Goal: Check status

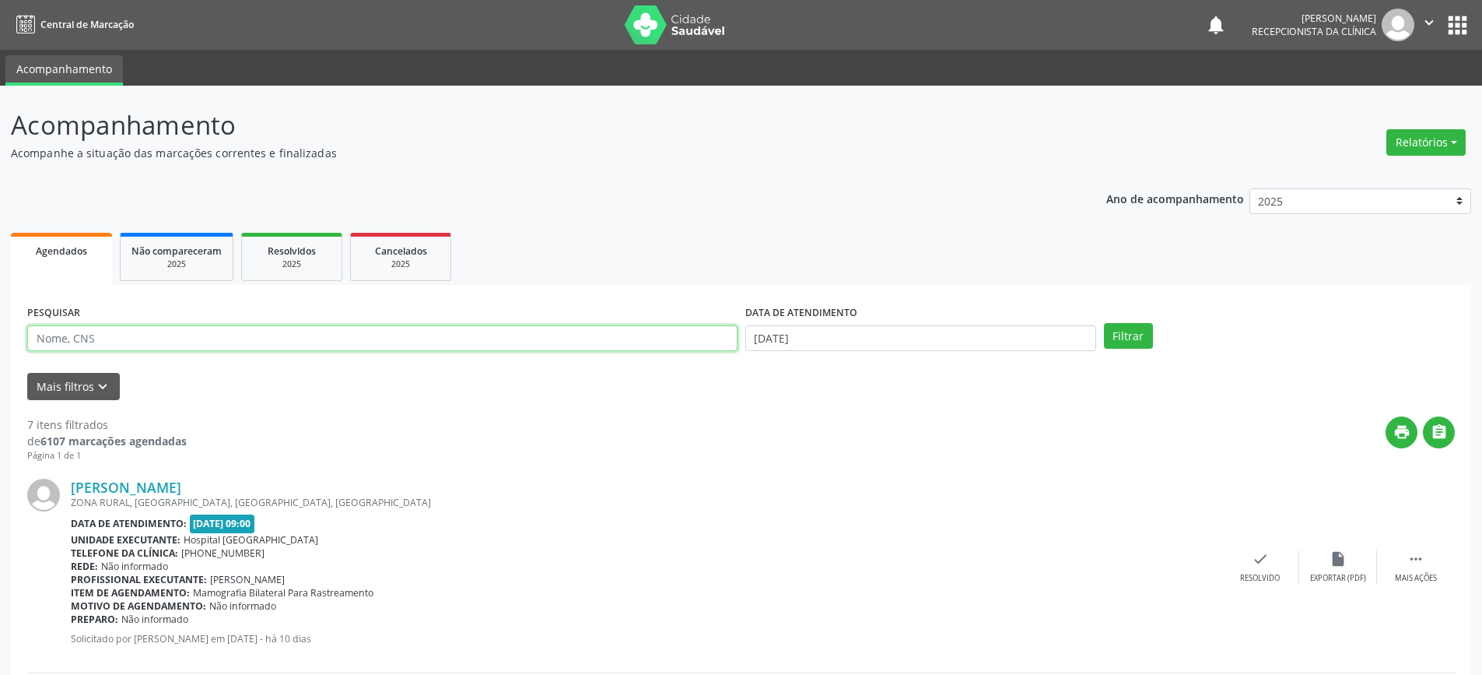
click at [254, 341] on input "text" at bounding box center [382, 338] width 710 height 26
type input "eliane"
click at [1104, 323] on button "Filtrar" at bounding box center [1128, 336] width 49 height 26
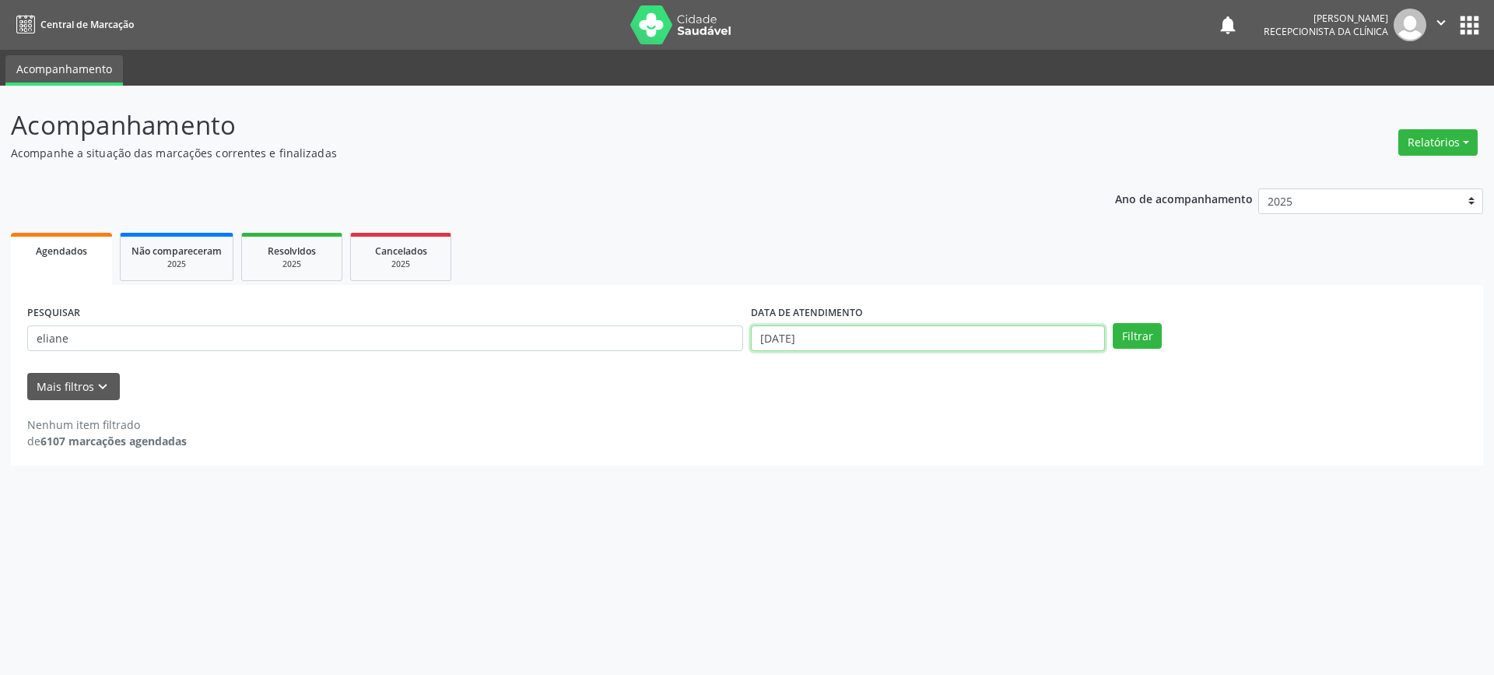
click at [957, 335] on input "[DATE]" at bounding box center [928, 338] width 354 height 26
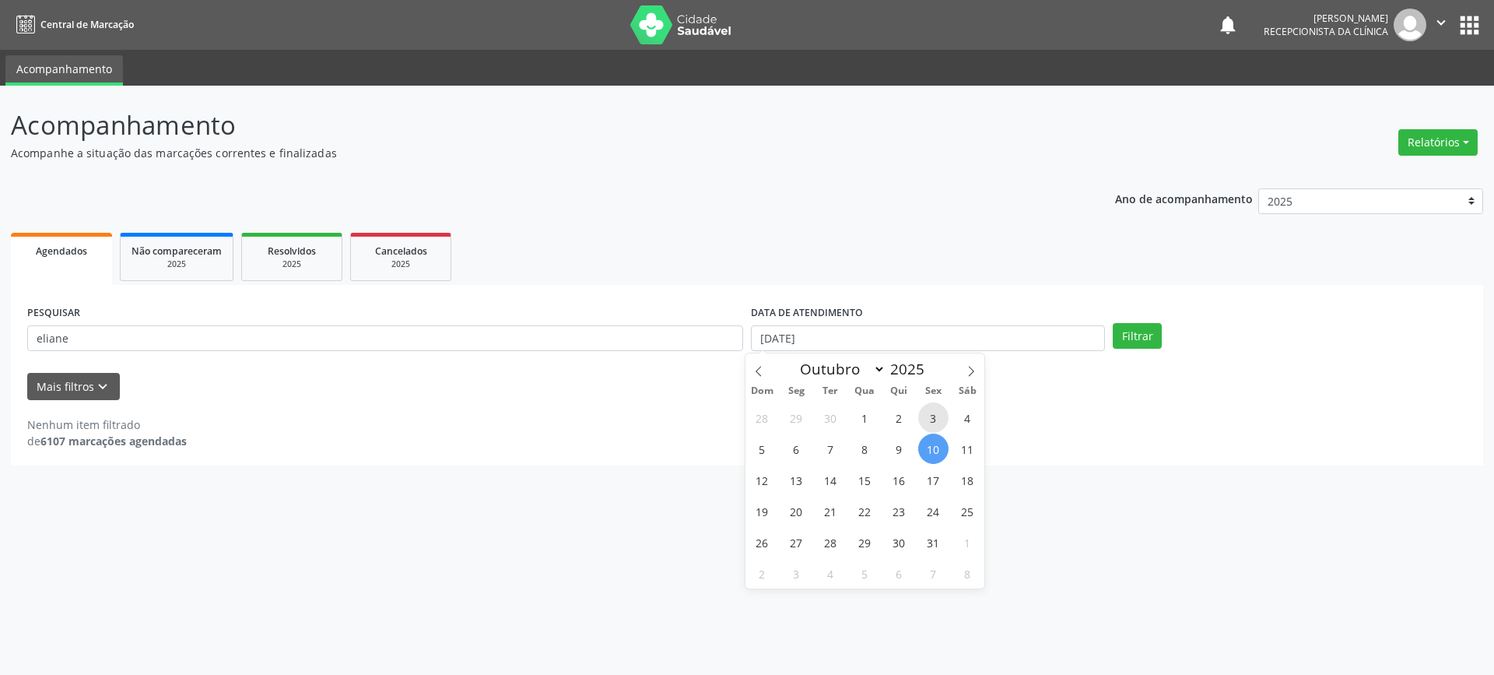
click at [920, 416] on span "3" at bounding box center [933, 417] width 30 height 30
type input "[DATE]"
click at [920, 416] on span "3" at bounding box center [933, 417] width 30 height 30
click at [1146, 319] on div "PESQUISAR eliane DATA DE ATENDIMENTO [DATE] Filtrar" at bounding box center [746, 331] width 1447 height 61
drag, startPoint x: 1142, startPoint y: 328, endPoint x: 1155, endPoint y: 352, distance: 26.8
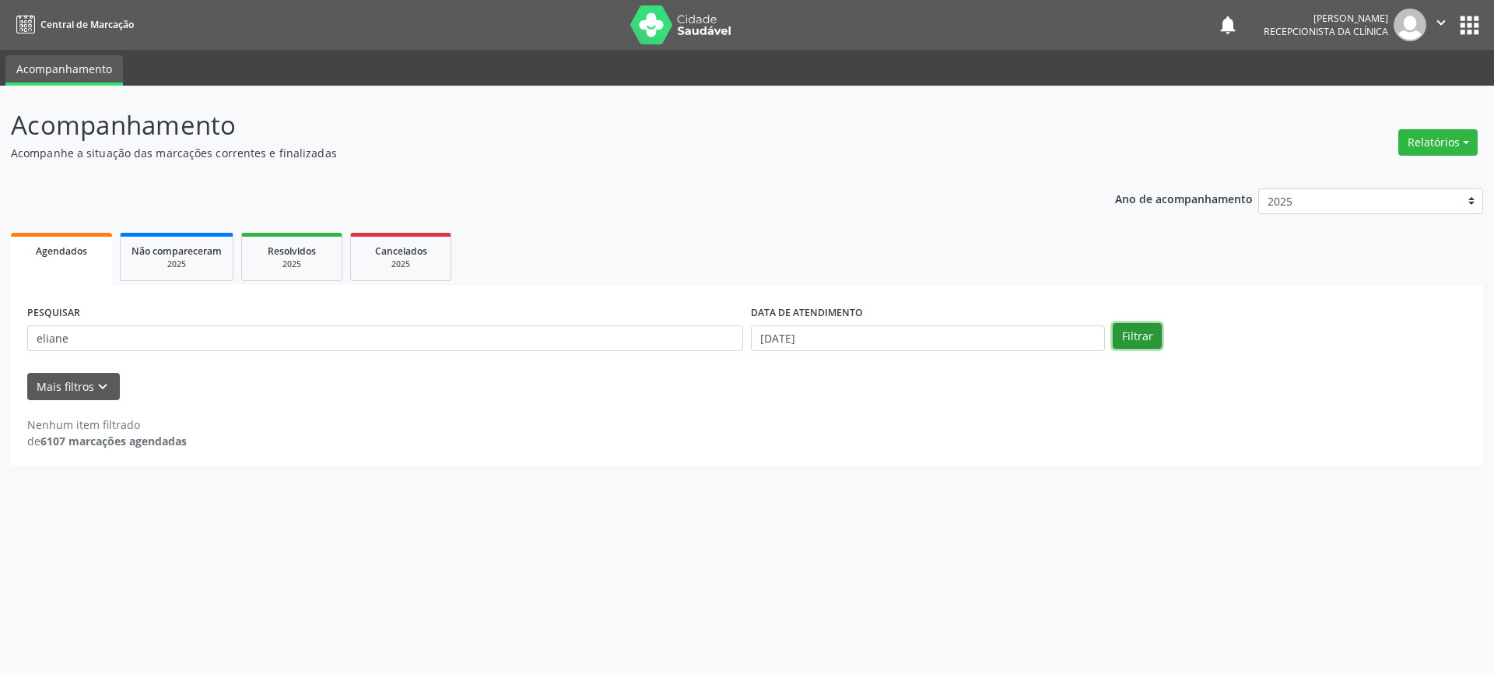
click at [1144, 331] on button "Filtrar" at bounding box center [1137, 336] width 49 height 26
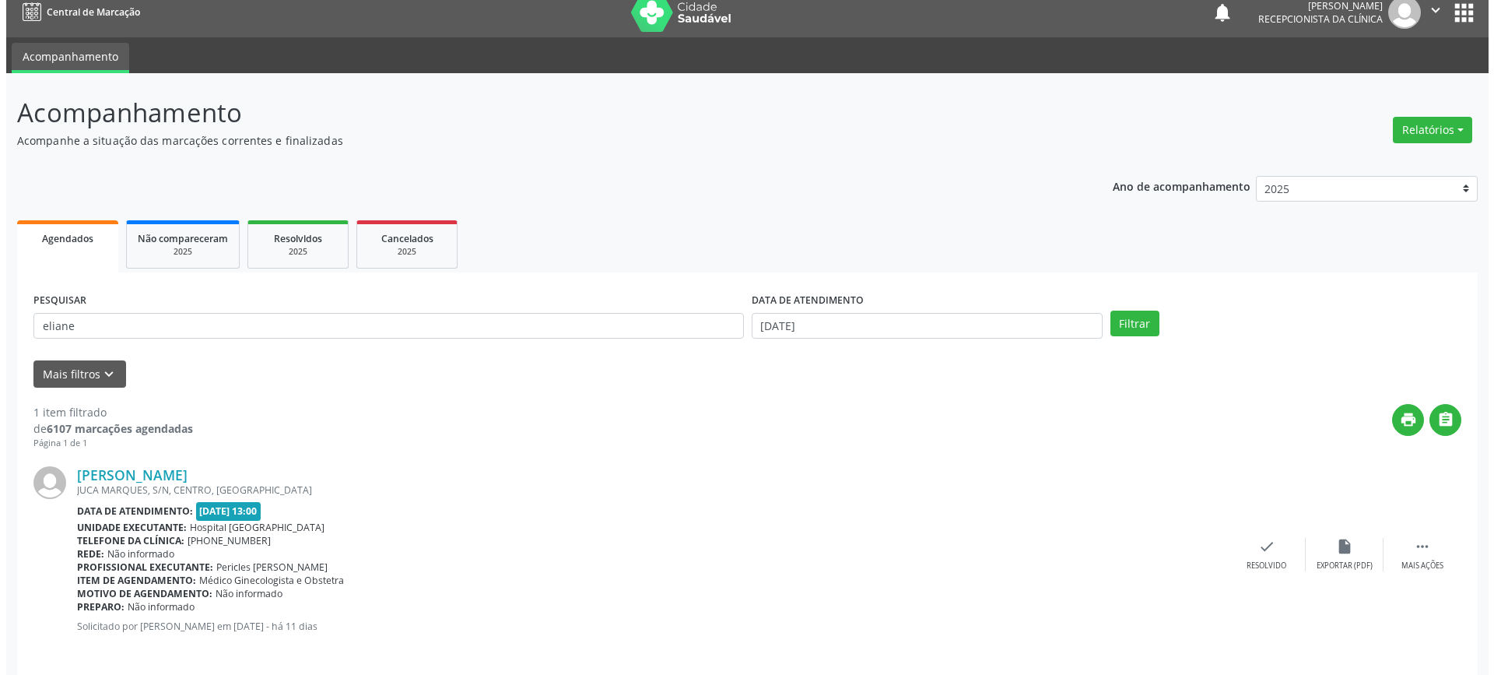
scroll to position [25, 0]
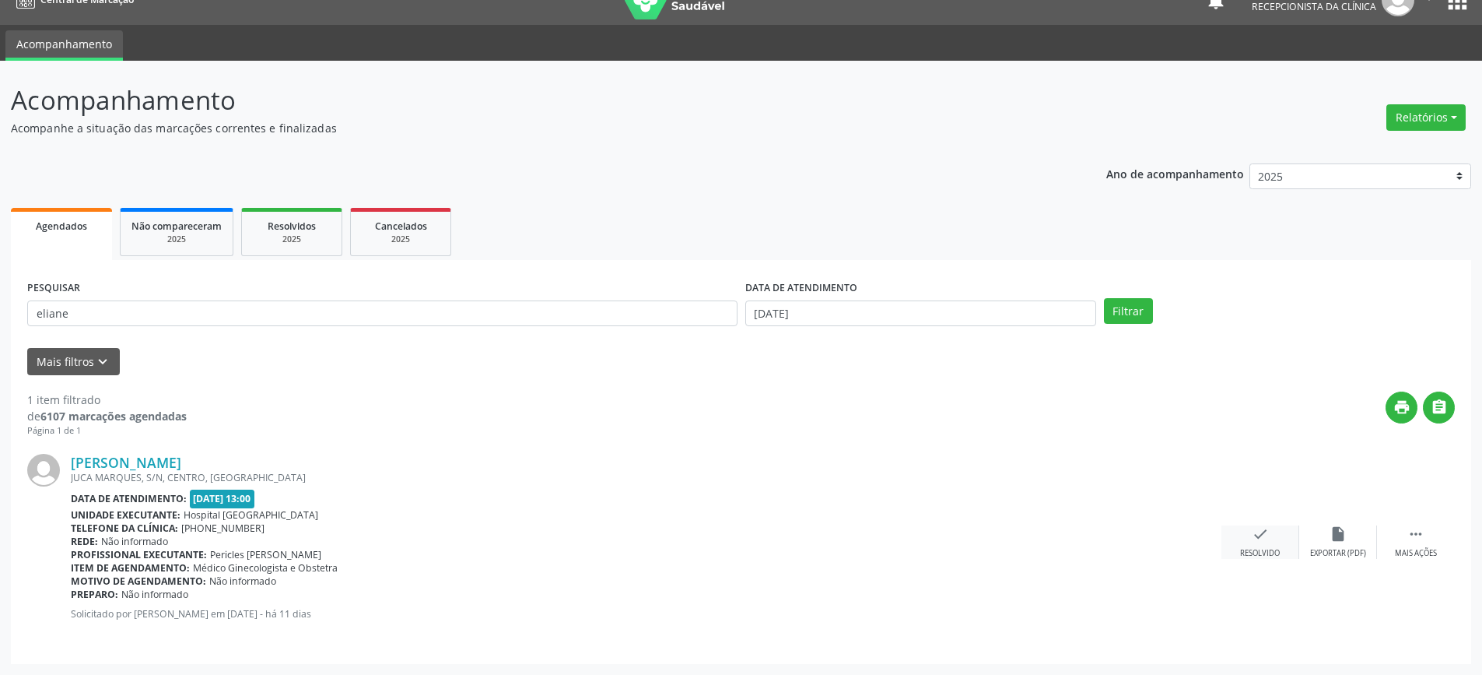
click at [1245, 526] on div "check Resolvido" at bounding box center [1261, 541] width 78 height 33
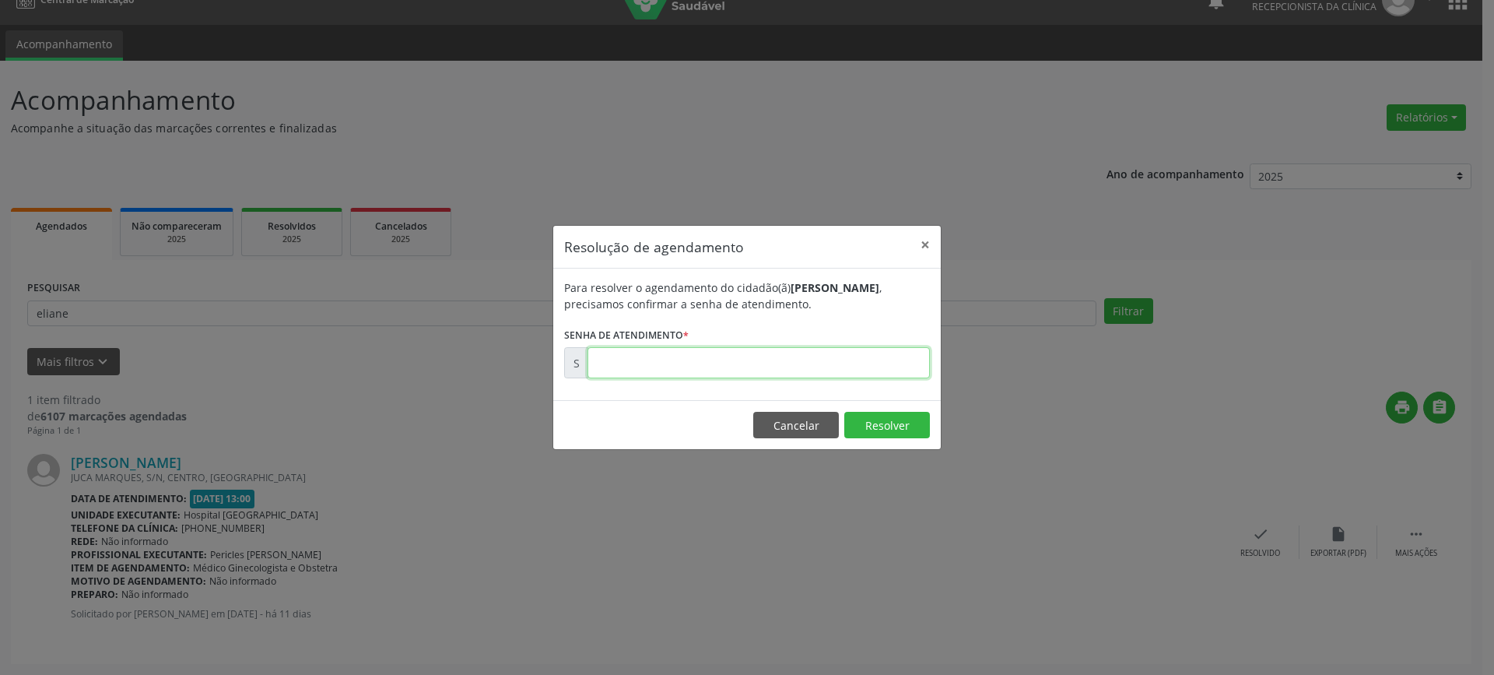
click at [901, 365] on input "text" at bounding box center [758, 362] width 342 height 31
type input "00179549"
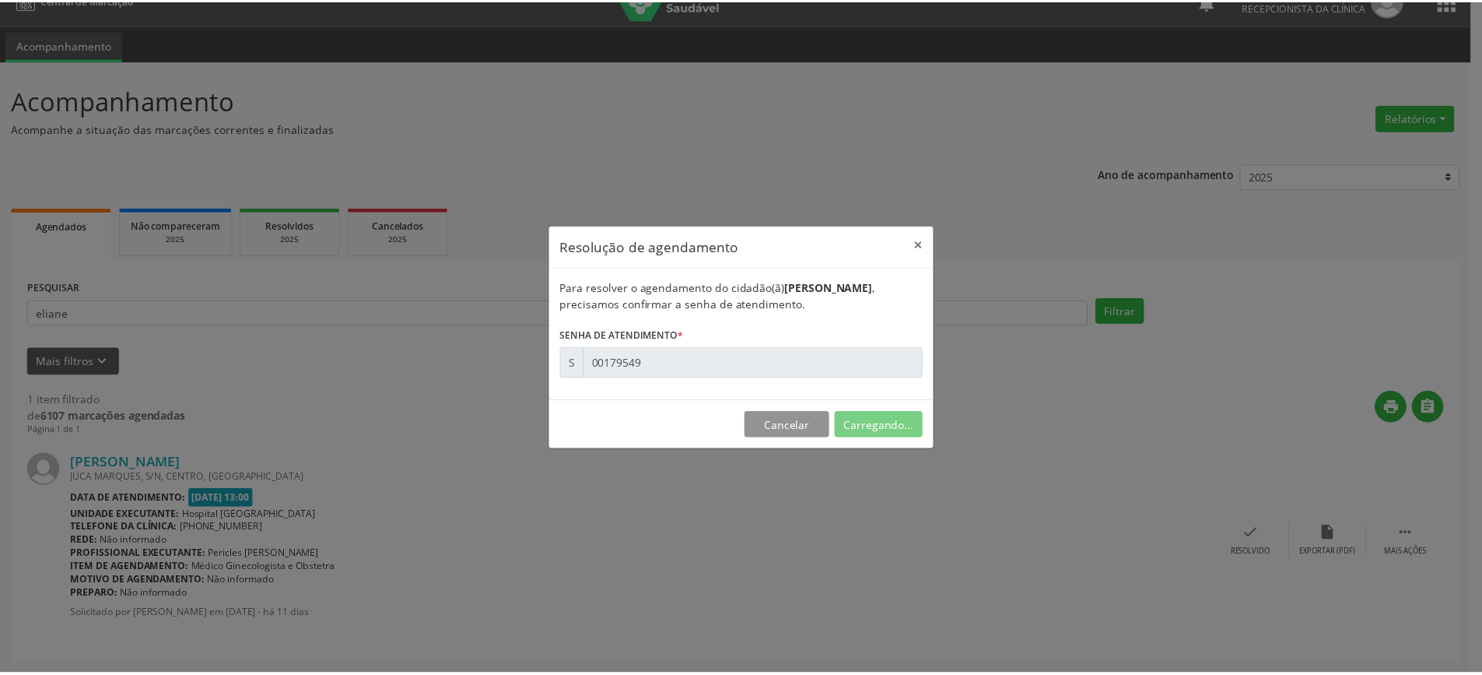
scroll to position [0, 0]
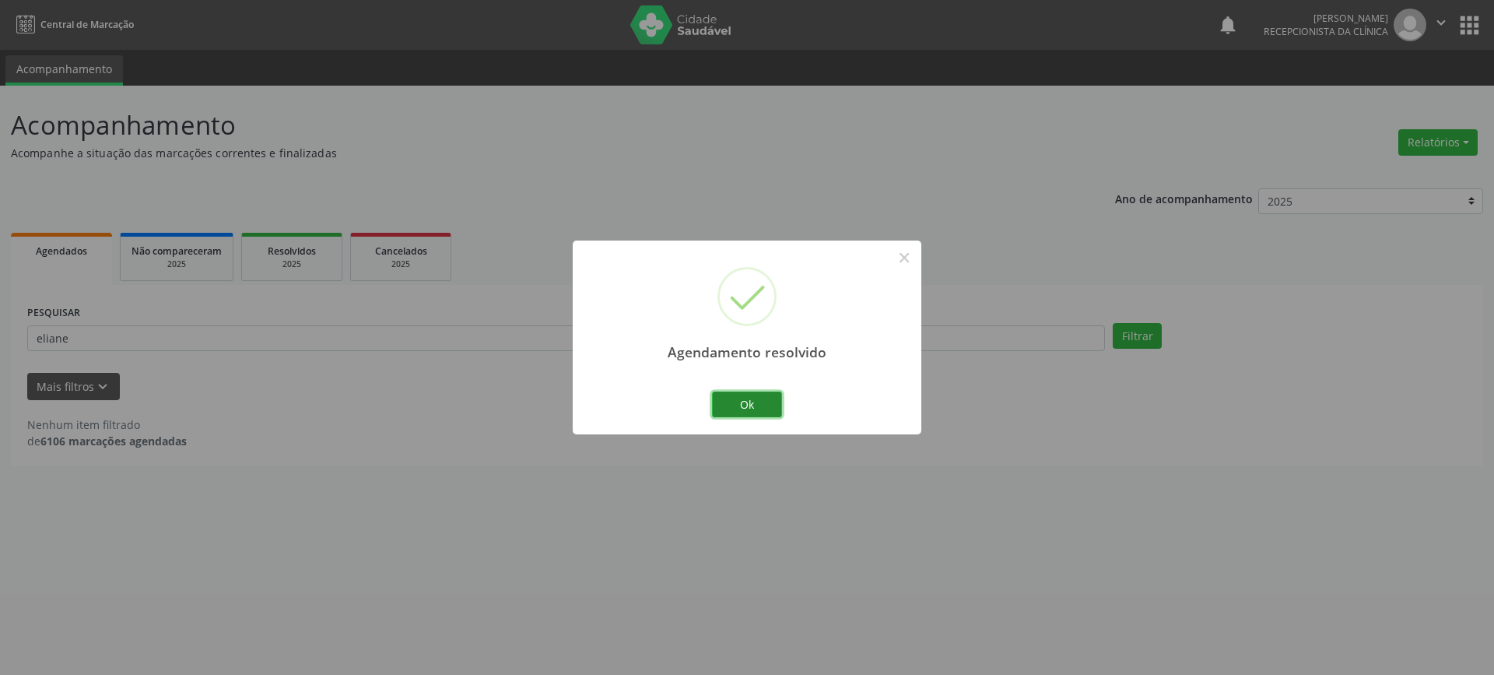
click at [759, 408] on button "Ok" at bounding box center [747, 404] width 70 height 26
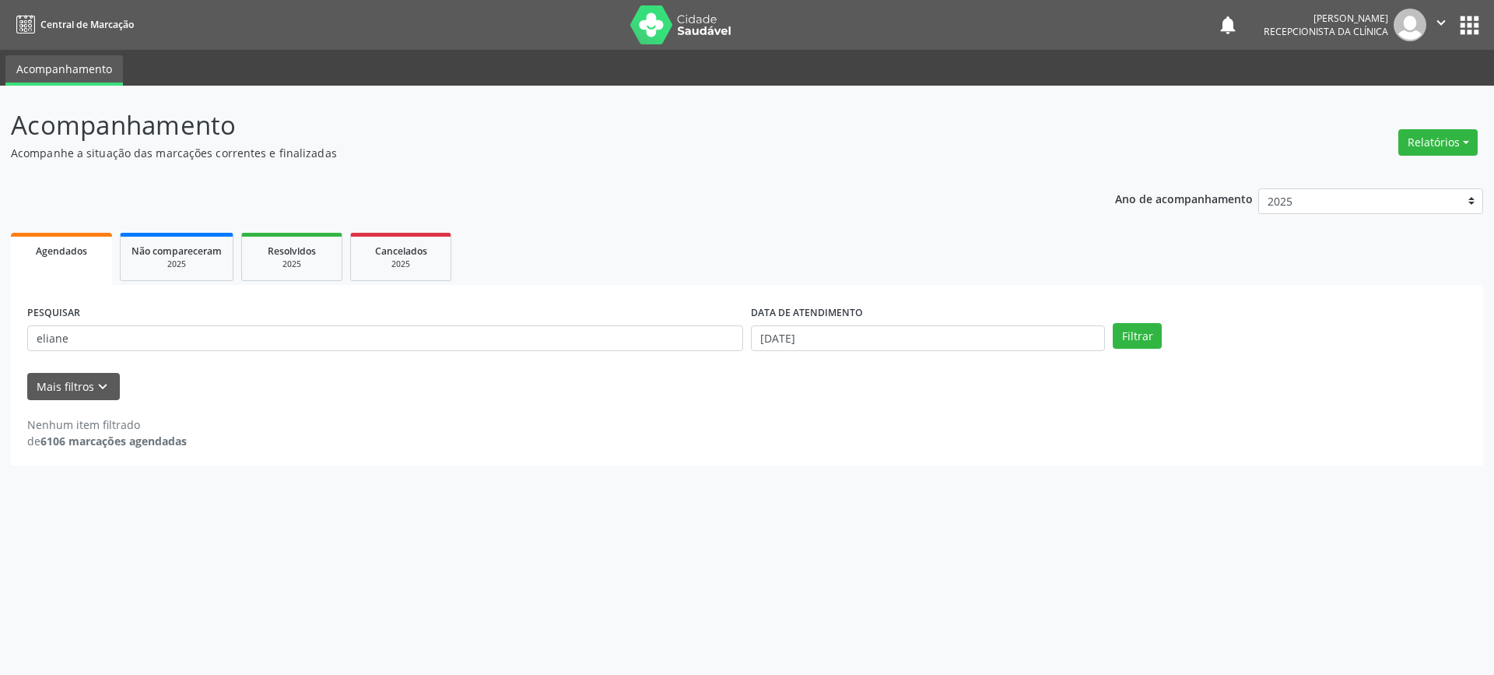
drag, startPoint x: 387, startPoint y: 349, endPoint x: 0, endPoint y: 361, distance: 386.9
click at [0, 361] on div "Acompanhamento Acompanhe a situação das marcações correntes e finalizadas Relat…" at bounding box center [747, 380] width 1494 height 589
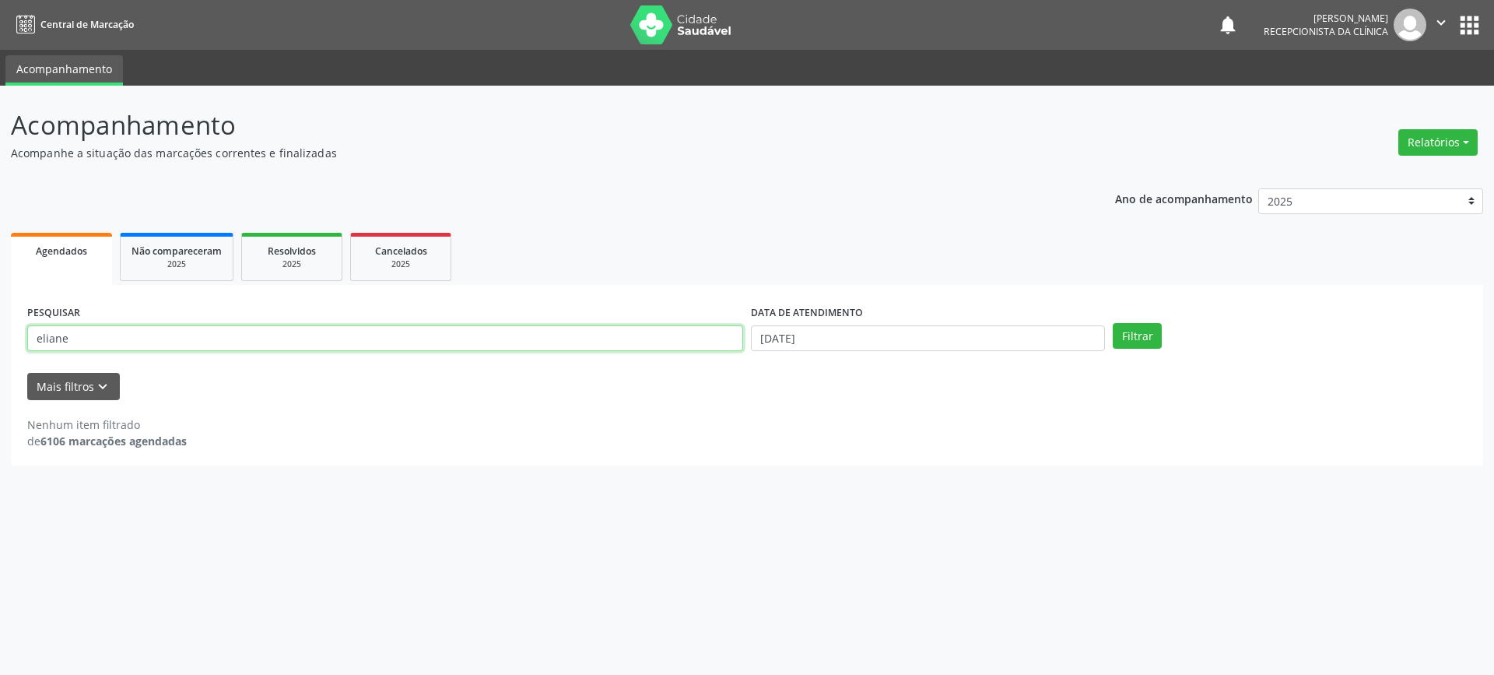
click at [100, 343] on input "eliane" at bounding box center [385, 338] width 716 height 26
type input "nelciva"
click at [1113, 323] on button "Filtrar" at bounding box center [1137, 336] width 49 height 26
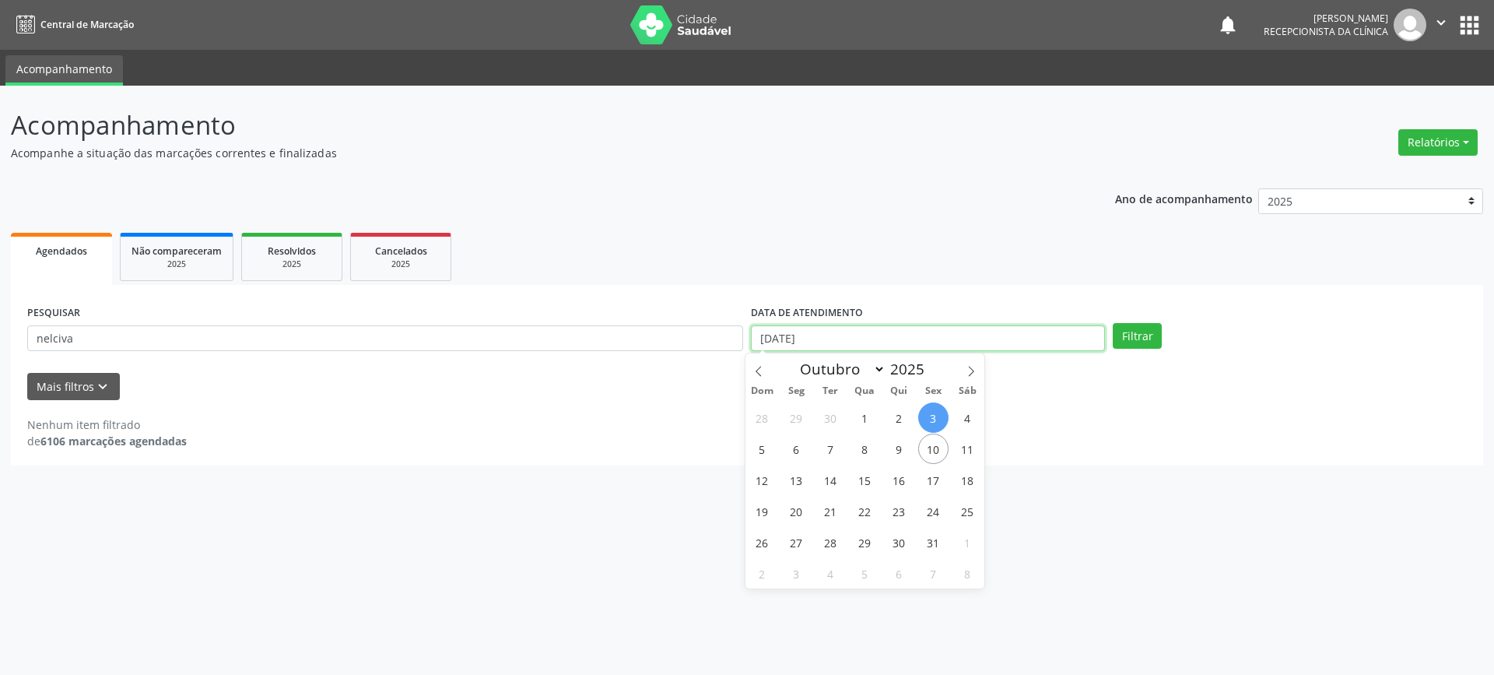
click at [865, 338] on input "[DATE]" at bounding box center [928, 338] width 354 height 26
click at [928, 438] on span "10" at bounding box center [933, 448] width 30 height 30
type input "[DATE]"
click at [928, 438] on span "10" at bounding box center [933, 448] width 30 height 30
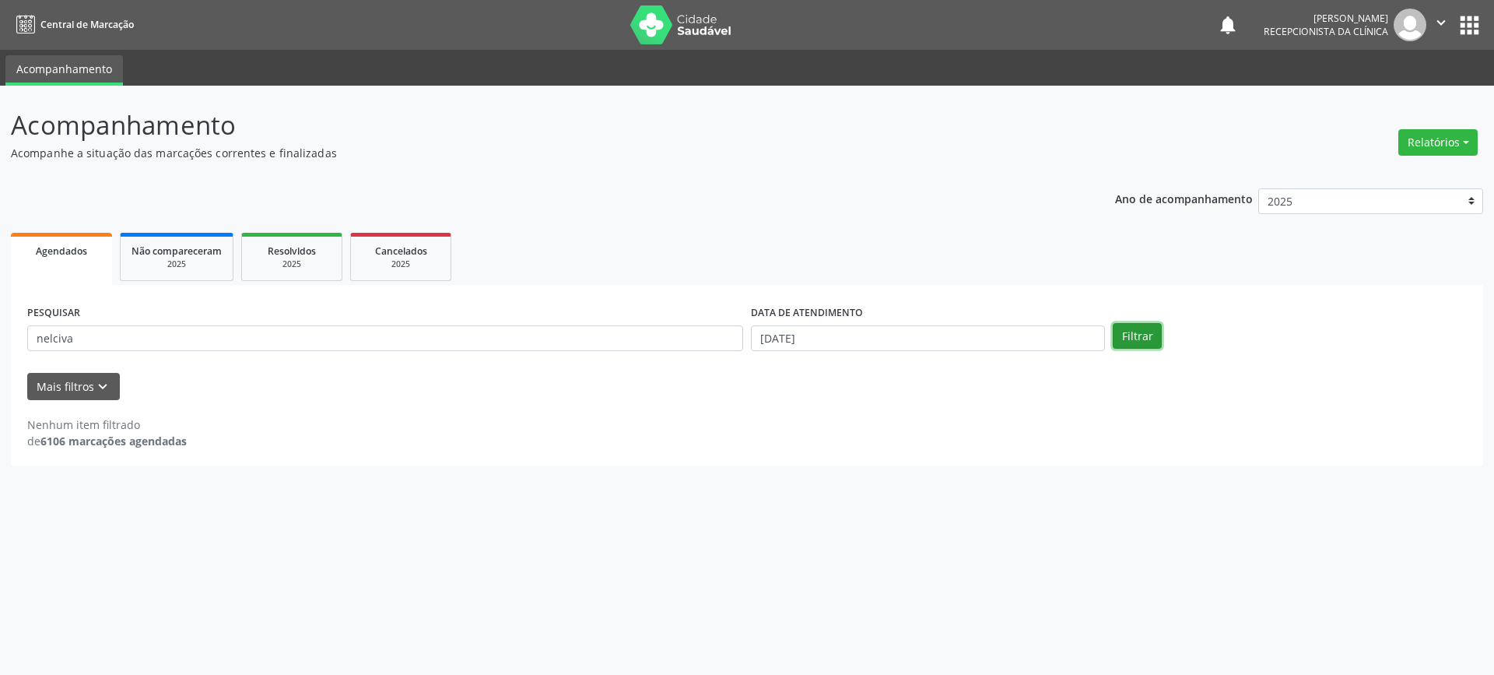
click at [1138, 332] on button "Filtrar" at bounding box center [1137, 336] width 49 height 26
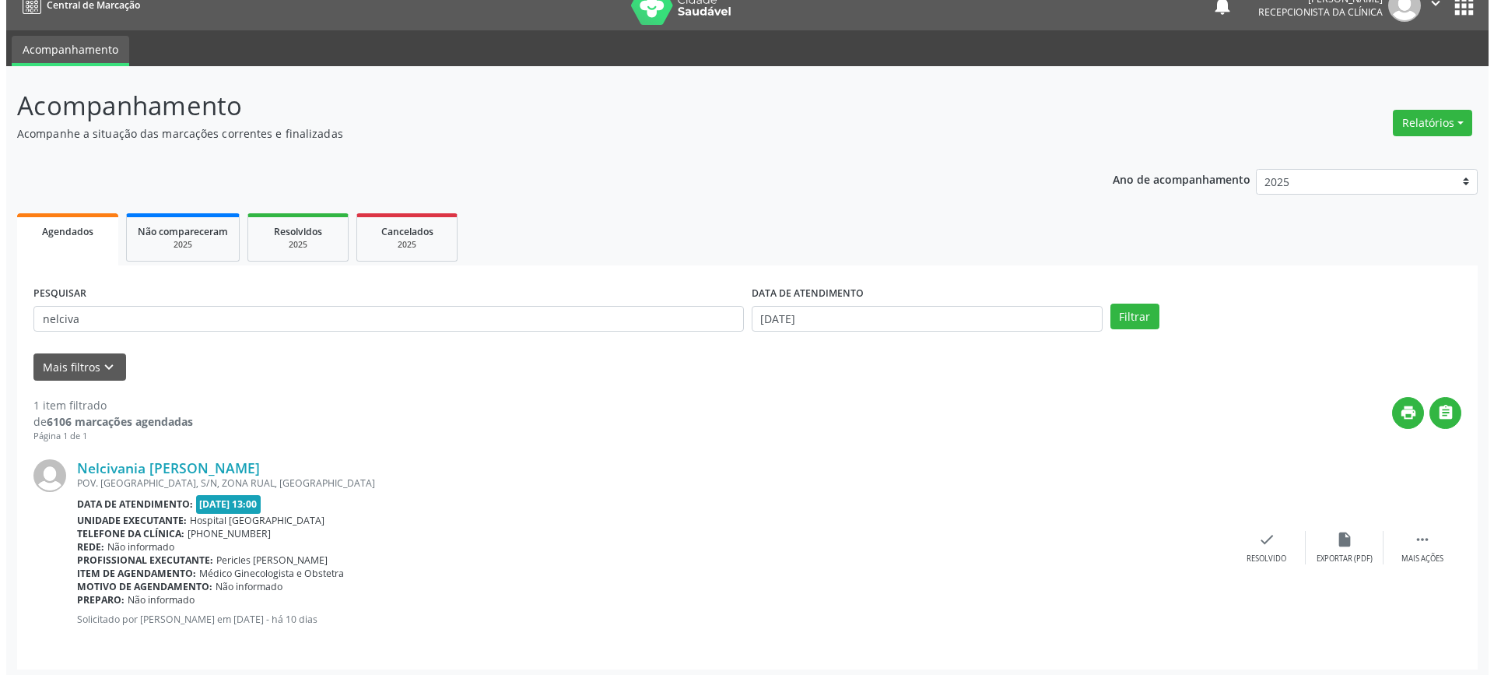
scroll to position [25, 0]
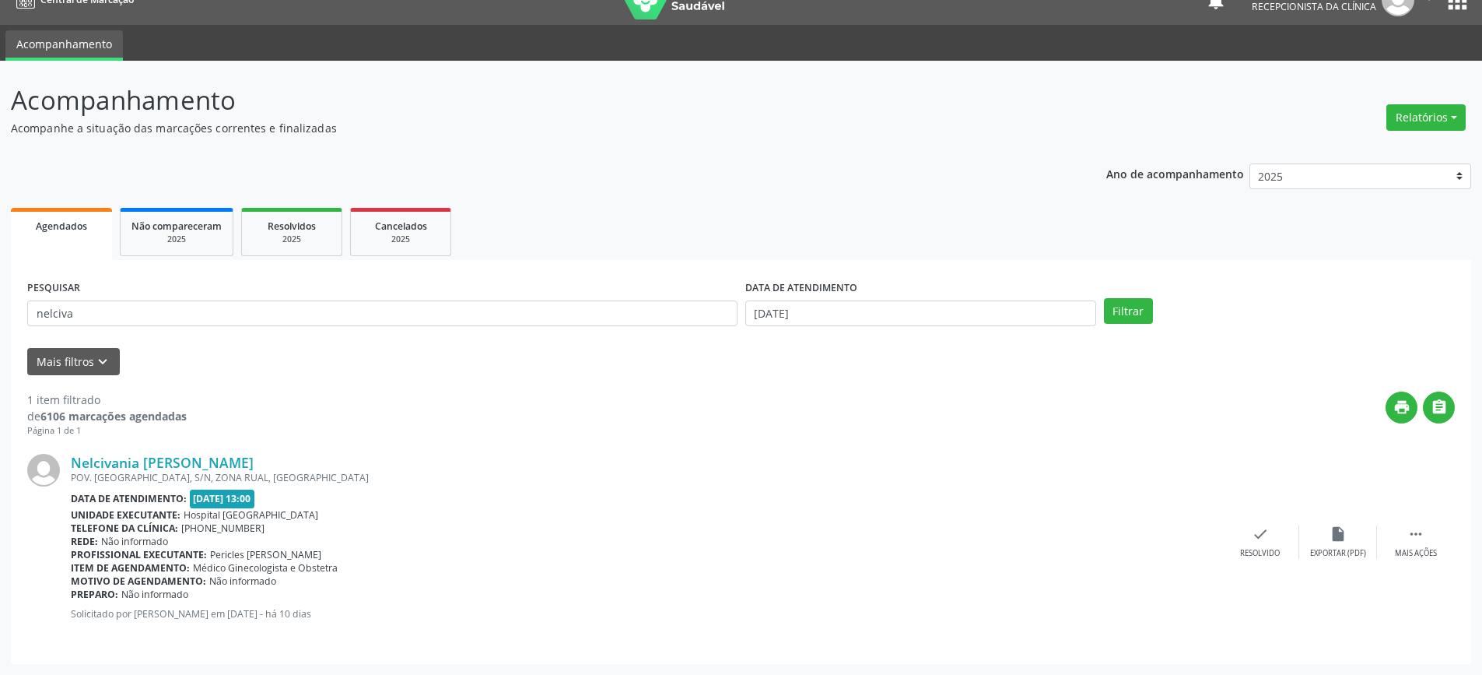
click at [1254, 522] on div "Nelcivania [PERSON_NAME] POV. [GEOGRAPHIC_DATA], S/N, ZONA RUAL, [GEOGRAPHIC_DA…" at bounding box center [741, 542] width 1428 height 210
click at [1252, 526] on icon "check" at bounding box center [1260, 533] width 17 height 17
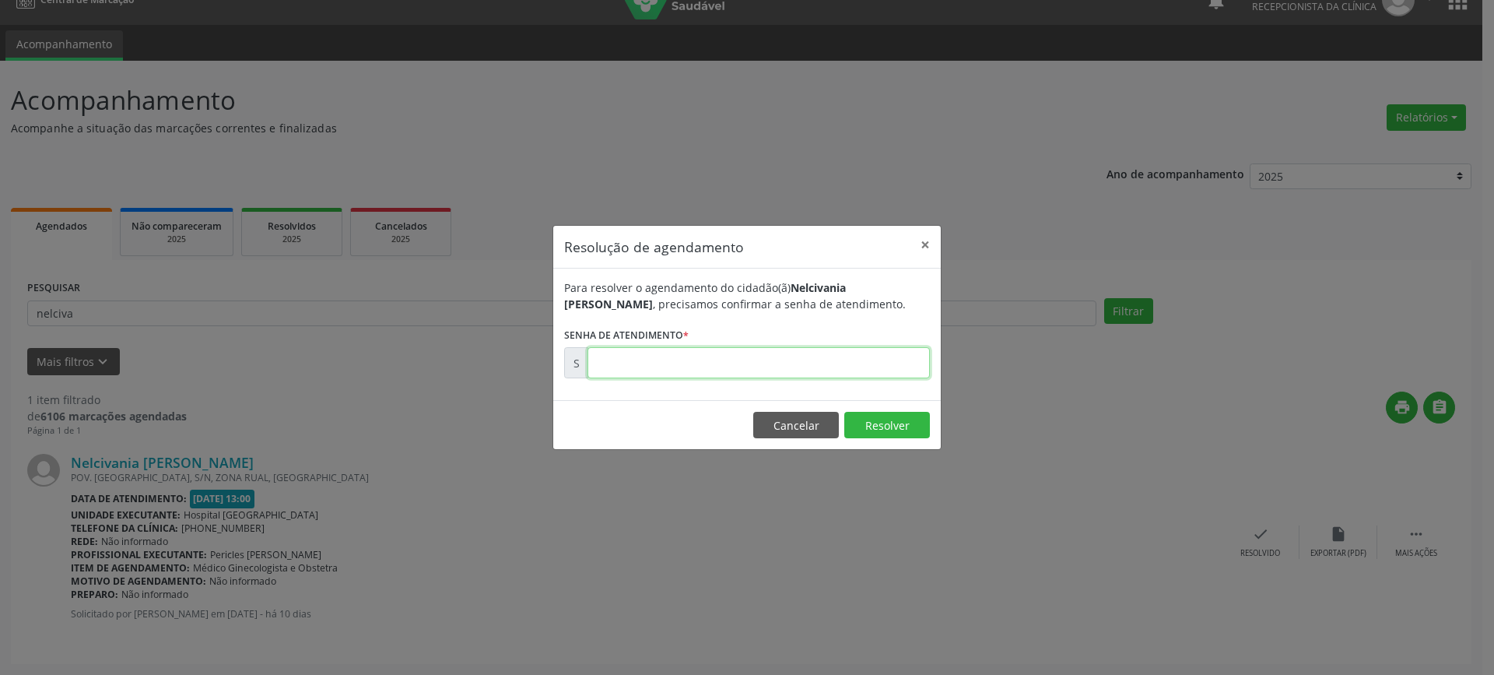
click at [875, 357] on input "text" at bounding box center [758, 362] width 342 height 31
type input "00179846"
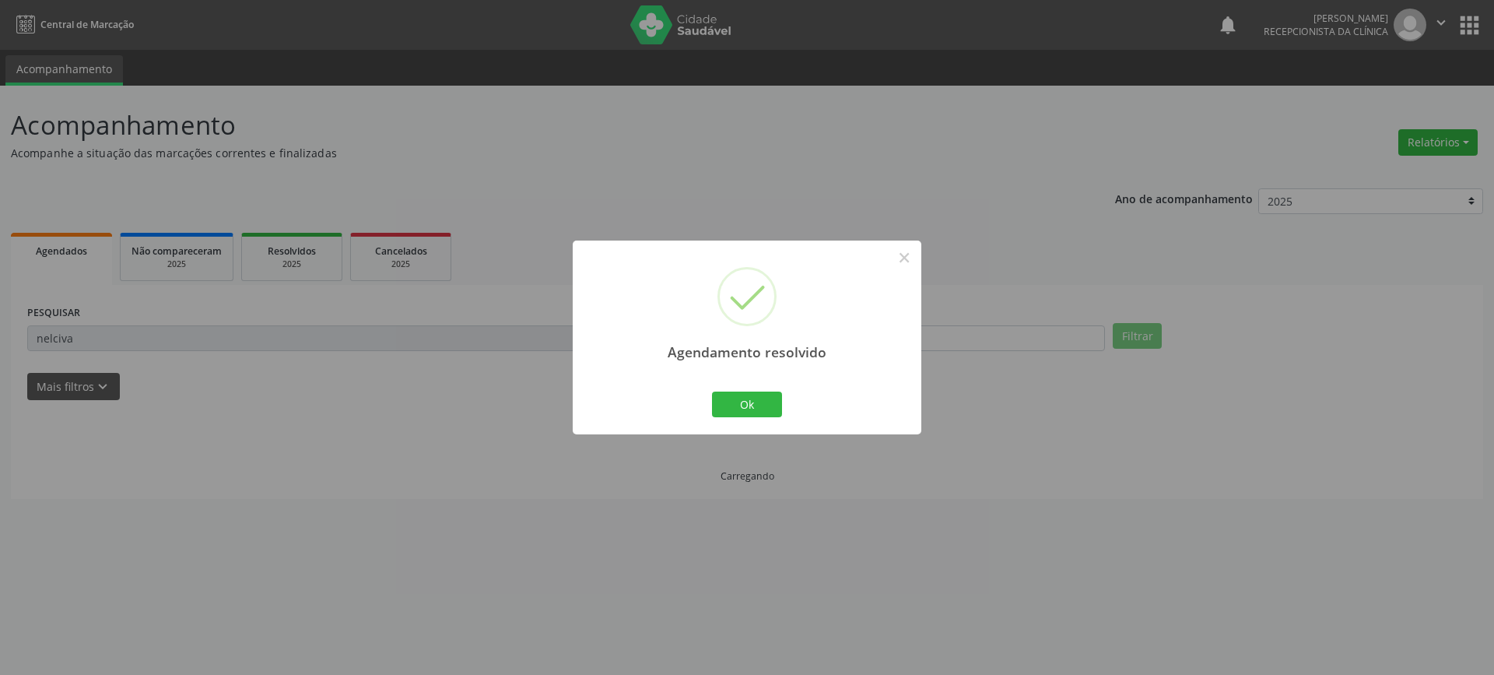
scroll to position [0, 0]
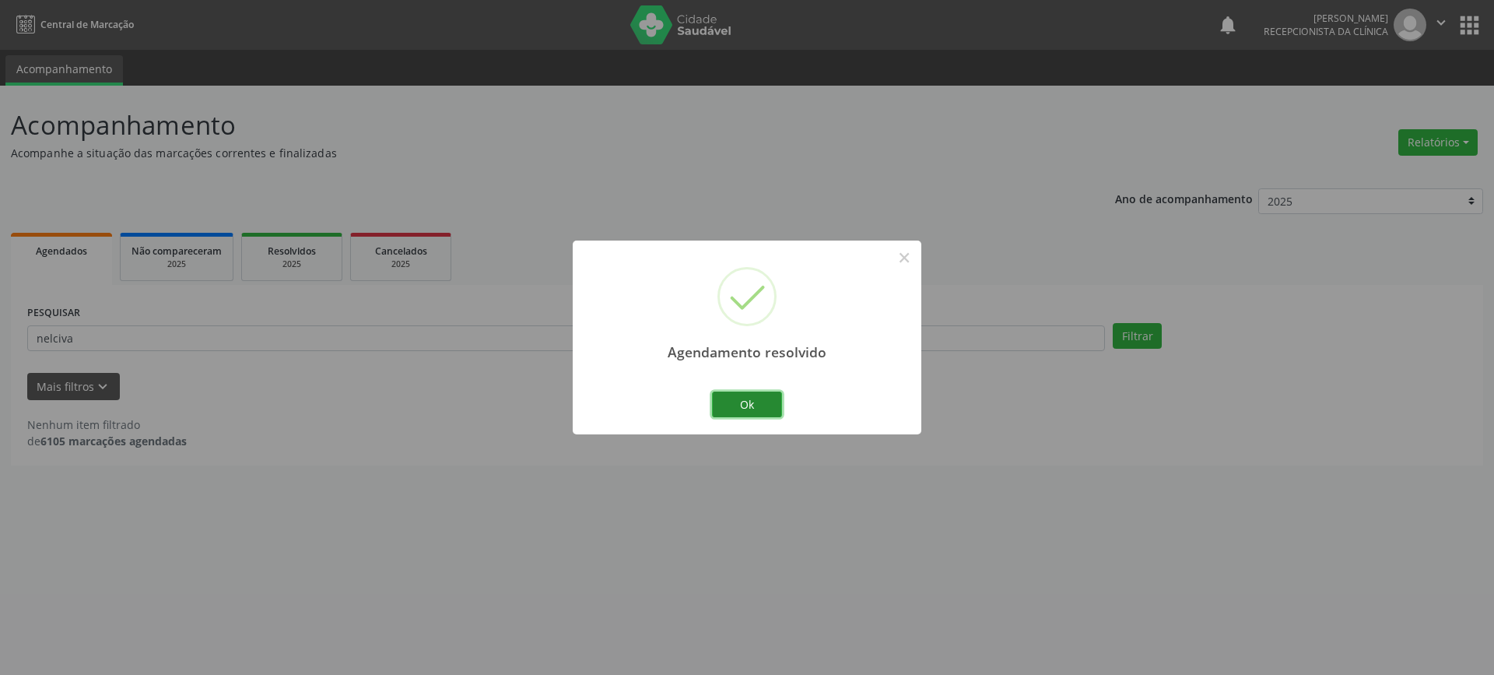
click at [763, 403] on button "Ok" at bounding box center [747, 404] width 70 height 26
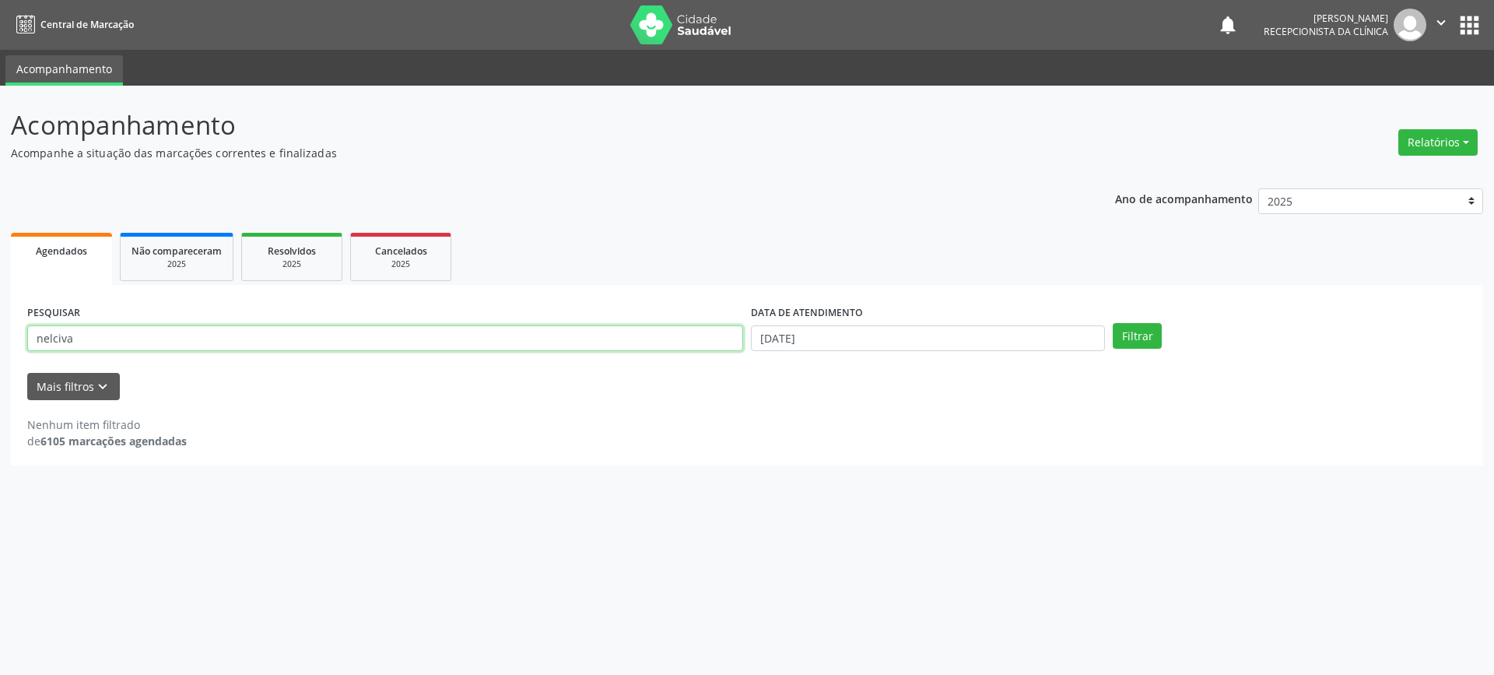
drag, startPoint x: 140, startPoint y: 339, endPoint x: 0, endPoint y: 339, distance: 140.1
click at [0, 339] on div "Acompanhamento Acompanhe a situação das marcações correntes e finalizadas Relat…" at bounding box center [747, 380] width 1494 height 589
type input "cleciana"
click at [1113, 323] on button "Filtrar" at bounding box center [1137, 336] width 49 height 26
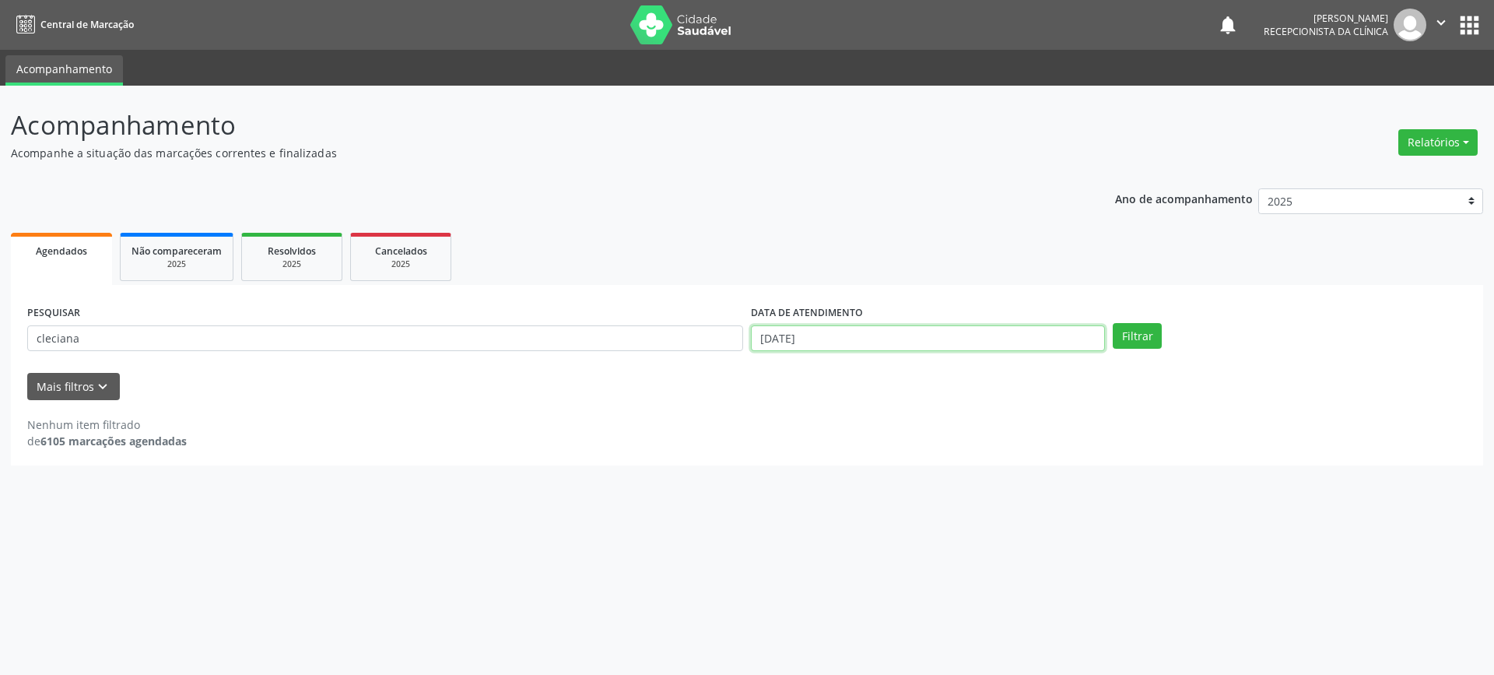
click at [1005, 344] on input "[DATE]" at bounding box center [928, 338] width 354 height 26
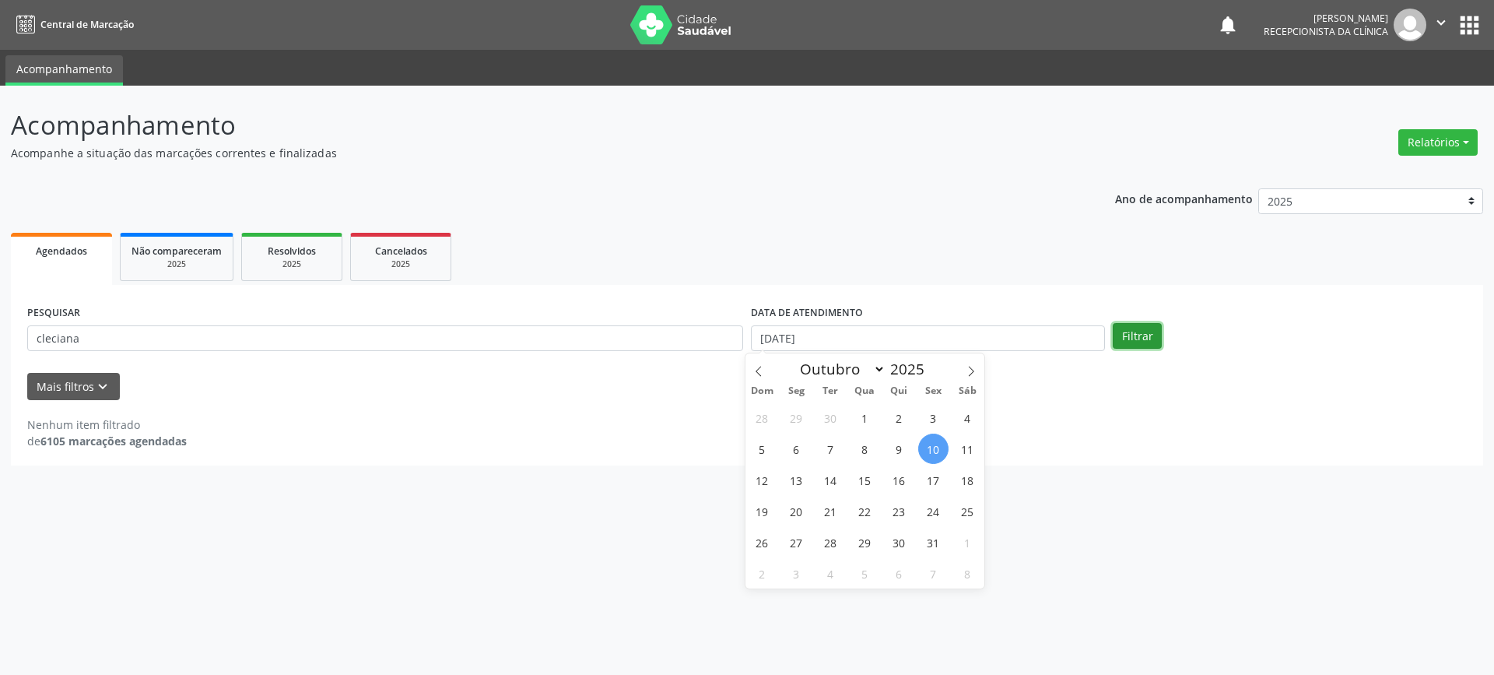
click at [1145, 328] on button "Filtrar" at bounding box center [1137, 336] width 49 height 26
click at [263, 260] on div "2025" at bounding box center [292, 264] width 78 height 12
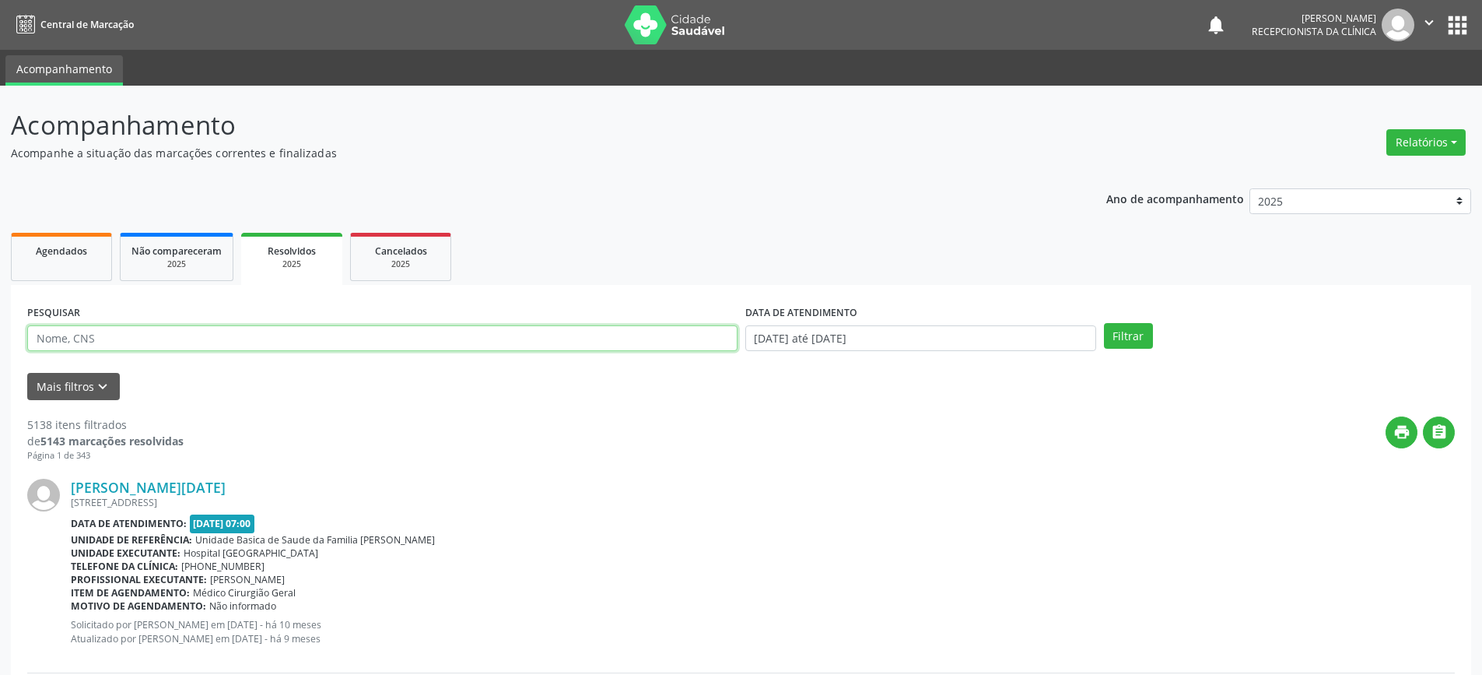
click at [102, 337] on input "text" at bounding box center [382, 338] width 710 height 26
type input "cleciana"
click at [1104, 323] on button "Filtrar" at bounding box center [1128, 336] width 49 height 26
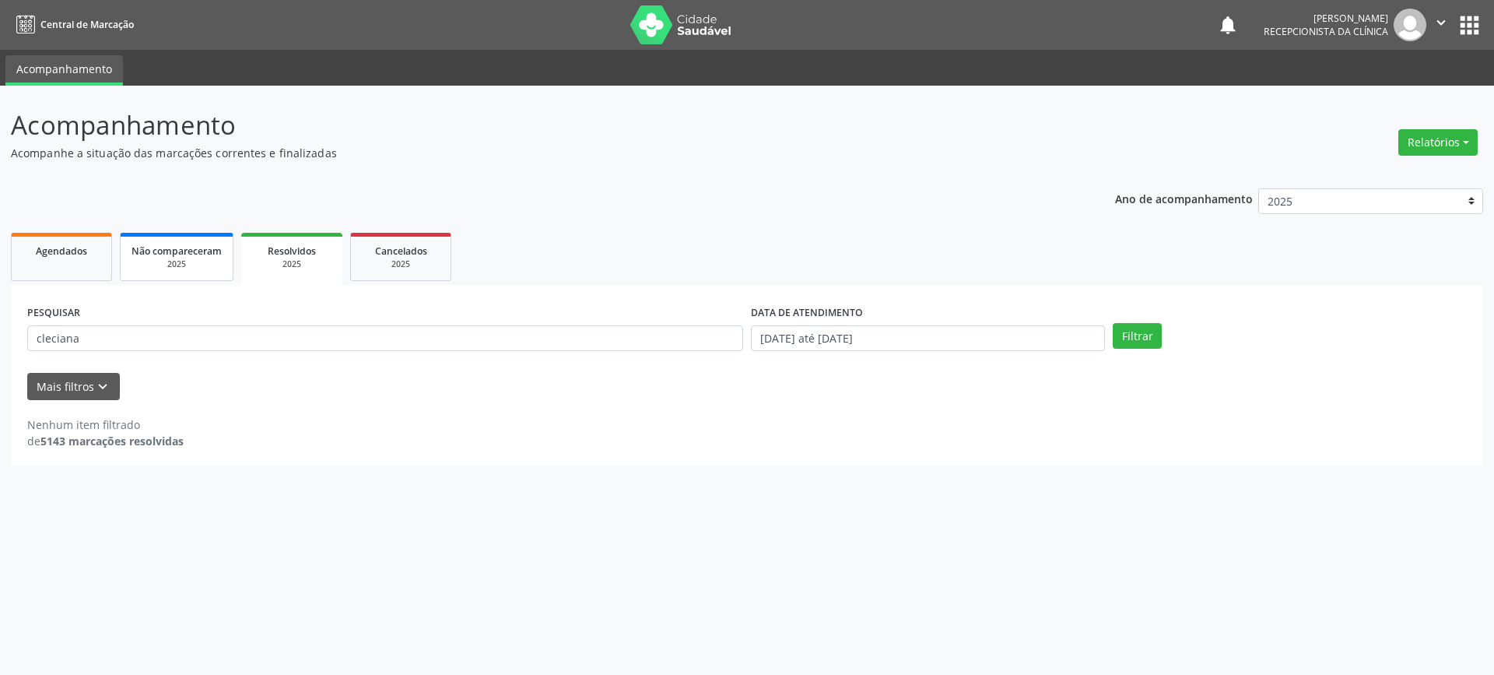
click at [174, 250] on span "Não compareceram" at bounding box center [177, 250] width 90 height 13
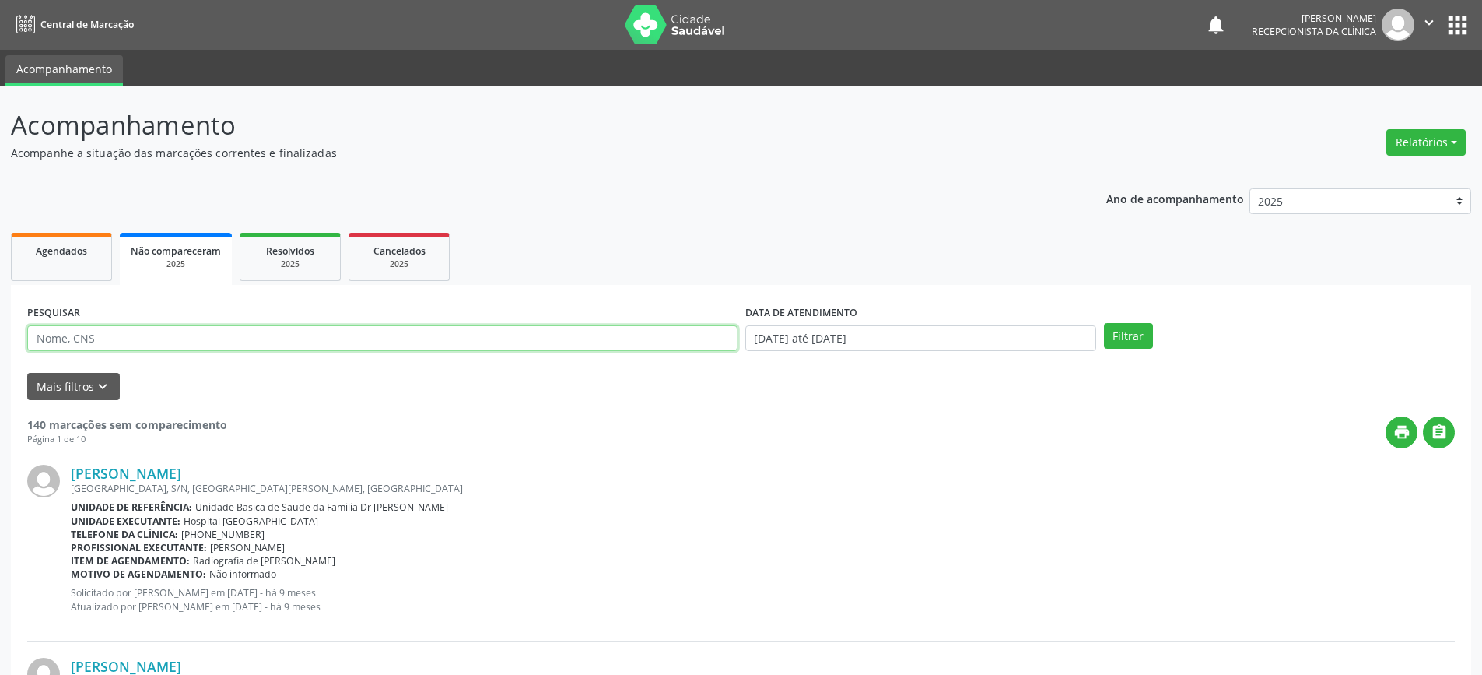
click at [187, 339] on input "text" at bounding box center [382, 338] width 710 height 26
type input "cleciana"
click at [1104, 323] on button "Filtrar" at bounding box center [1128, 336] width 49 height 26
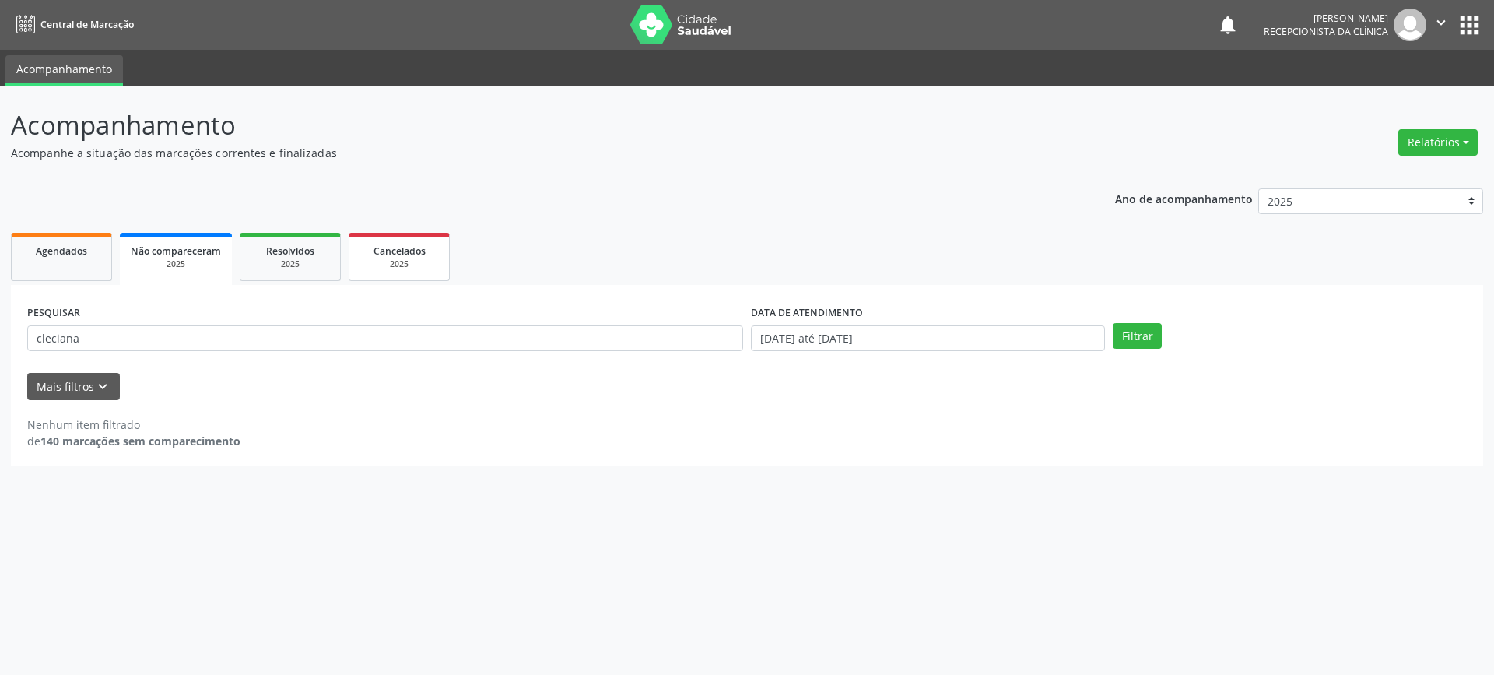
click at [433, 251] on div "Cancelados" at bounding box center [399, 250] width 78 height 16
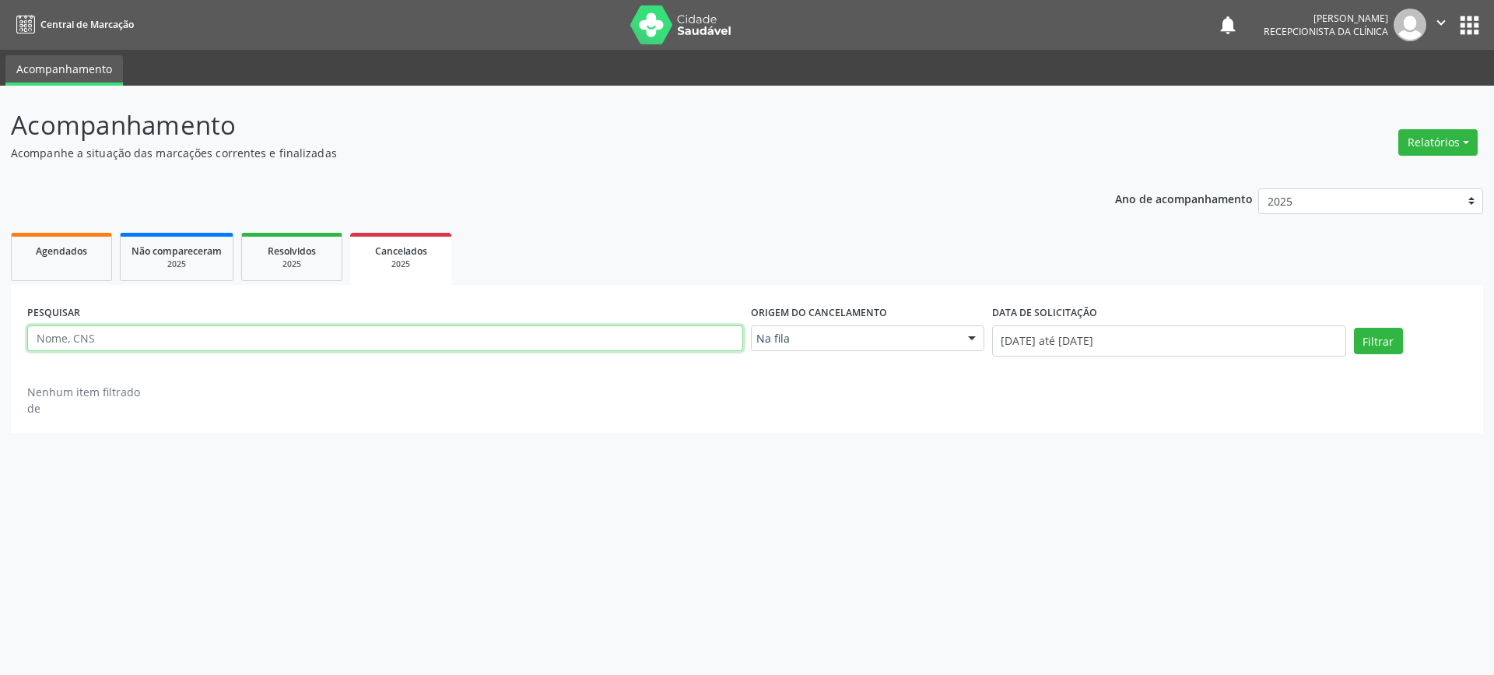
drag, startPoint x: 433, startPoint y: 251, endPoint x: 357, endPoint y: 336, distance: 114.1
click at [357, 336] on input "text" at bounding box center [385, 338] width 716 height 26
type input "cleciana"
click at [1354, 328] on button "Filtrar" at bounding box center [1378, 341] width 49 height 26
drag, startPoint x: 413, startPoint y: 347, endPoint x: 0, endPoint y: 348, distance: 413.2
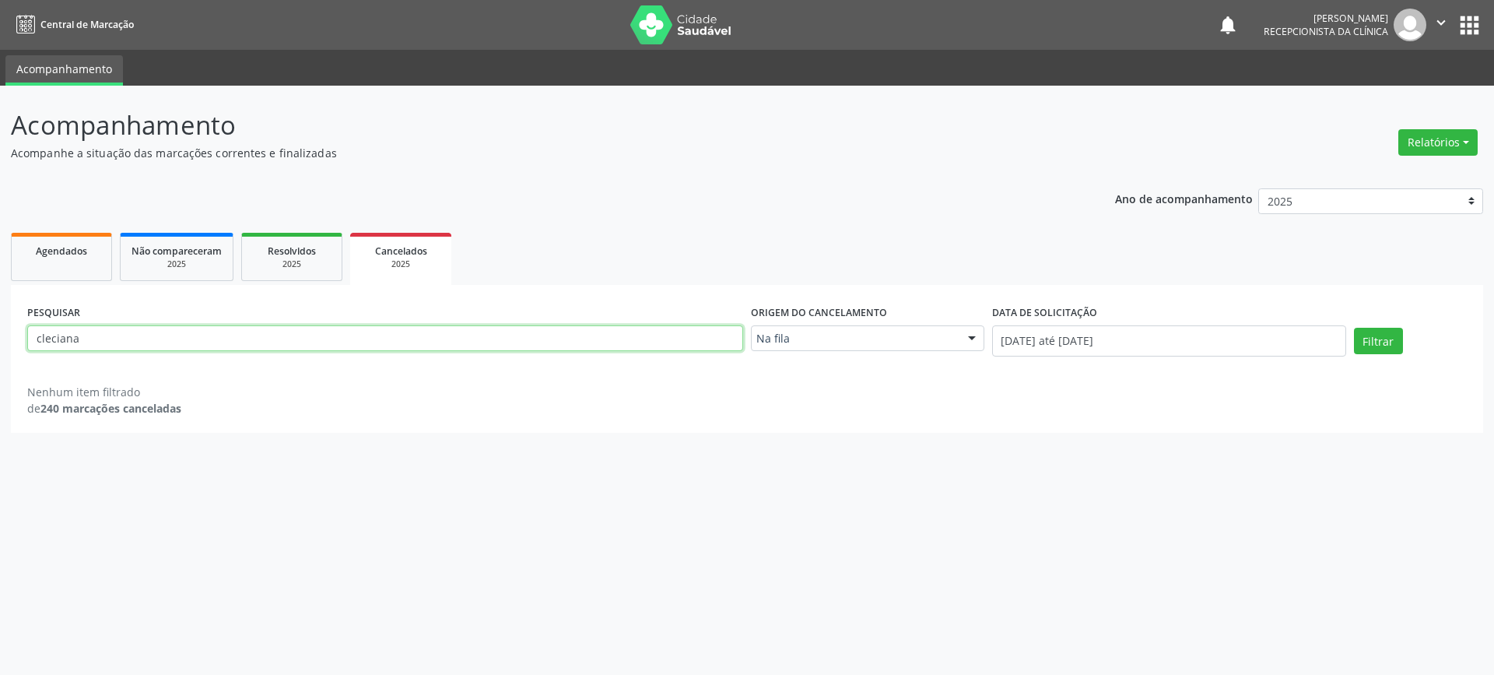
click at [0, 348] on div "Acompanhamento Acompanhe a situação das marcações correntes e finalizadas Relat…" at bounding box center [747, 380] width 1494 height 589
type input "cleci"
click at [1354, 328] on button "Filtrar" at bounding box center [1378, 341] width 49 height 26
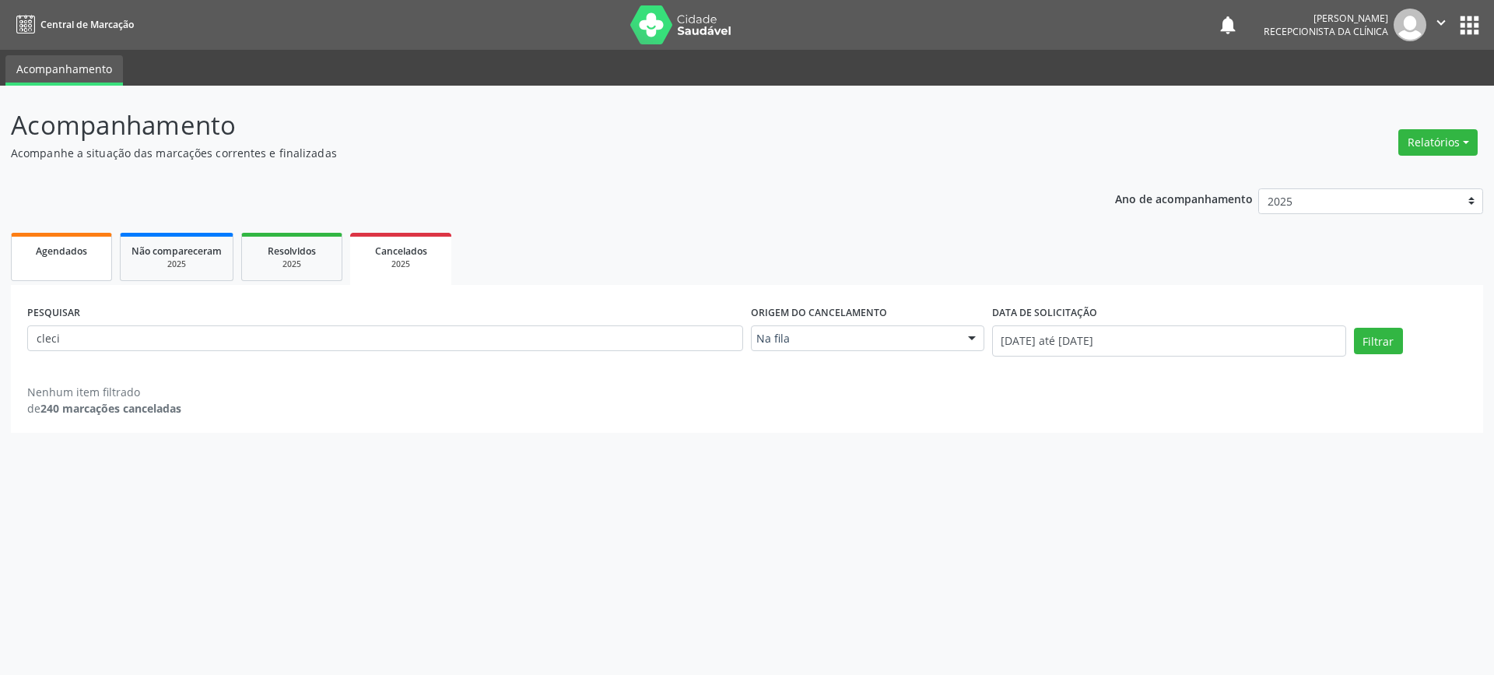
click at [82, 253] on span "Agendados" at bounding box center [61, 250] width 51 height 13
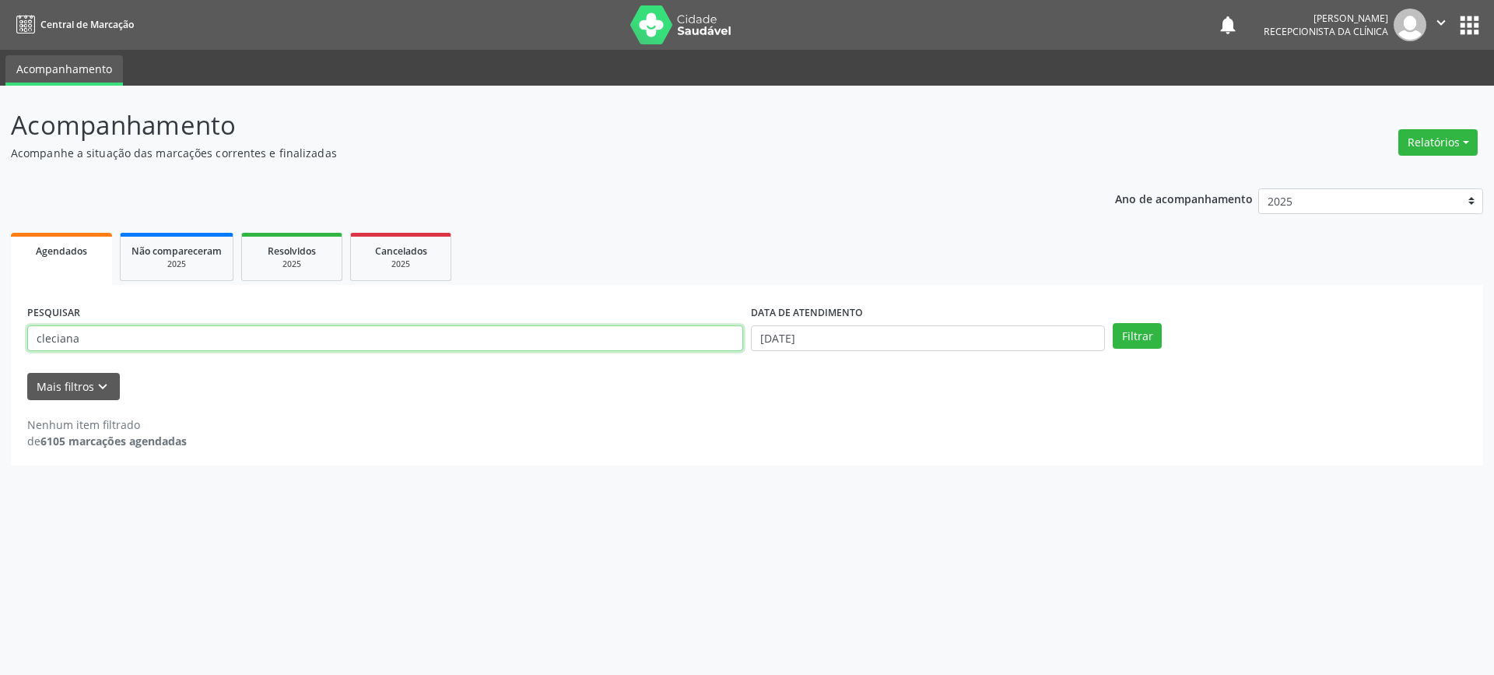
click at [119, 343] on input "cleciana" at bounding box center [385, 338] width 716 height 26
type input "cleci"
click at [1113, 323] on button "Filtrar" at bounding box center [1137, 336] width 49 height 26
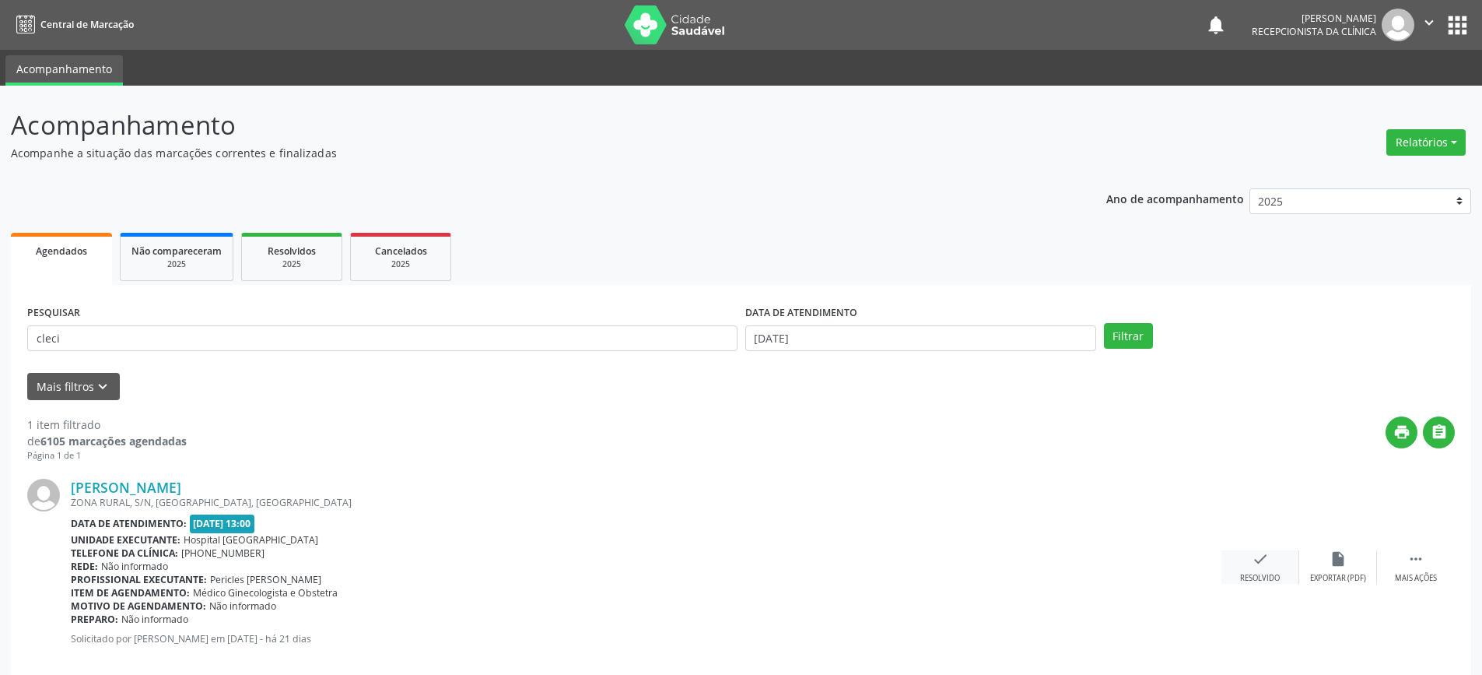
click at [1257, 568] on div "check Resolvido" at bounding box center [1261, 566] width 78 height 33
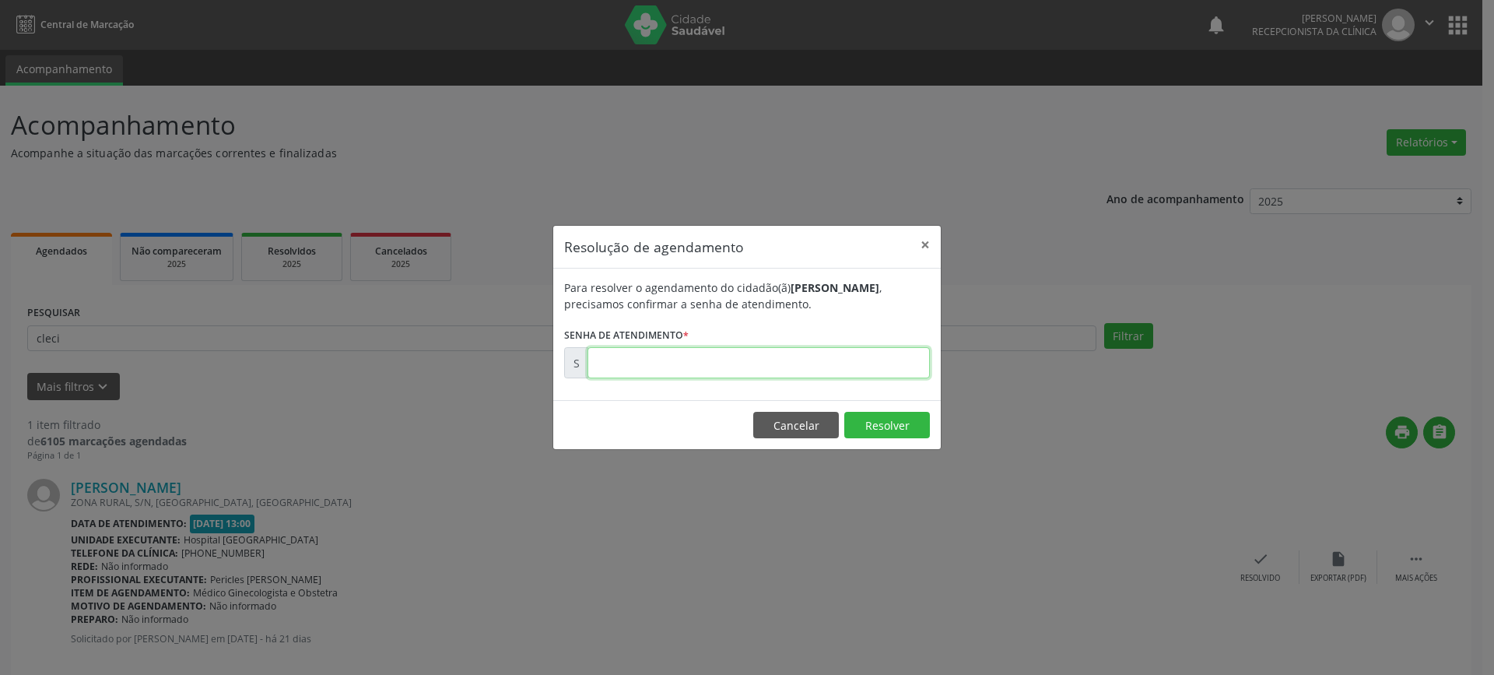
click at [858, 358] on input "text" at bounding box center [758, 362] width 342 height 31
type input "00178029"
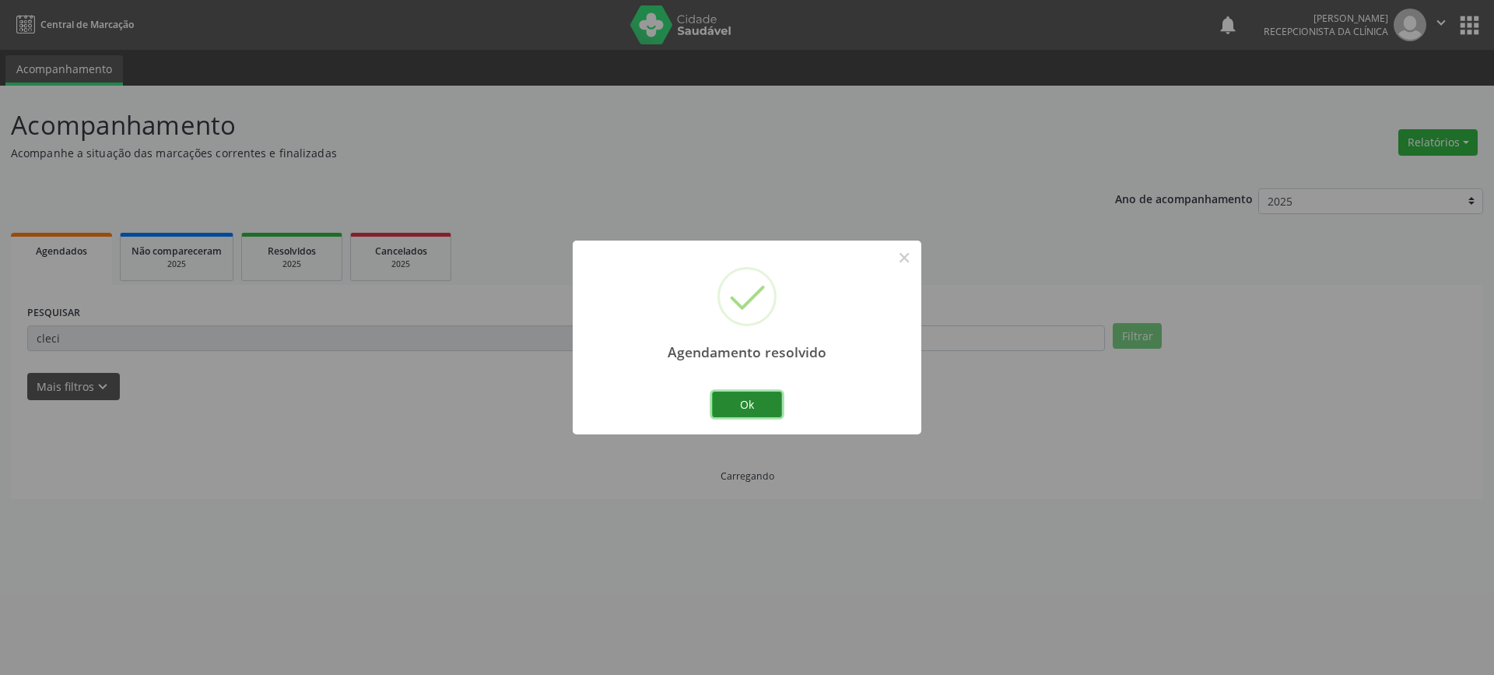
click at [751, 402] on button "Ok" at bounding box center [747, 404] width 70 height 26
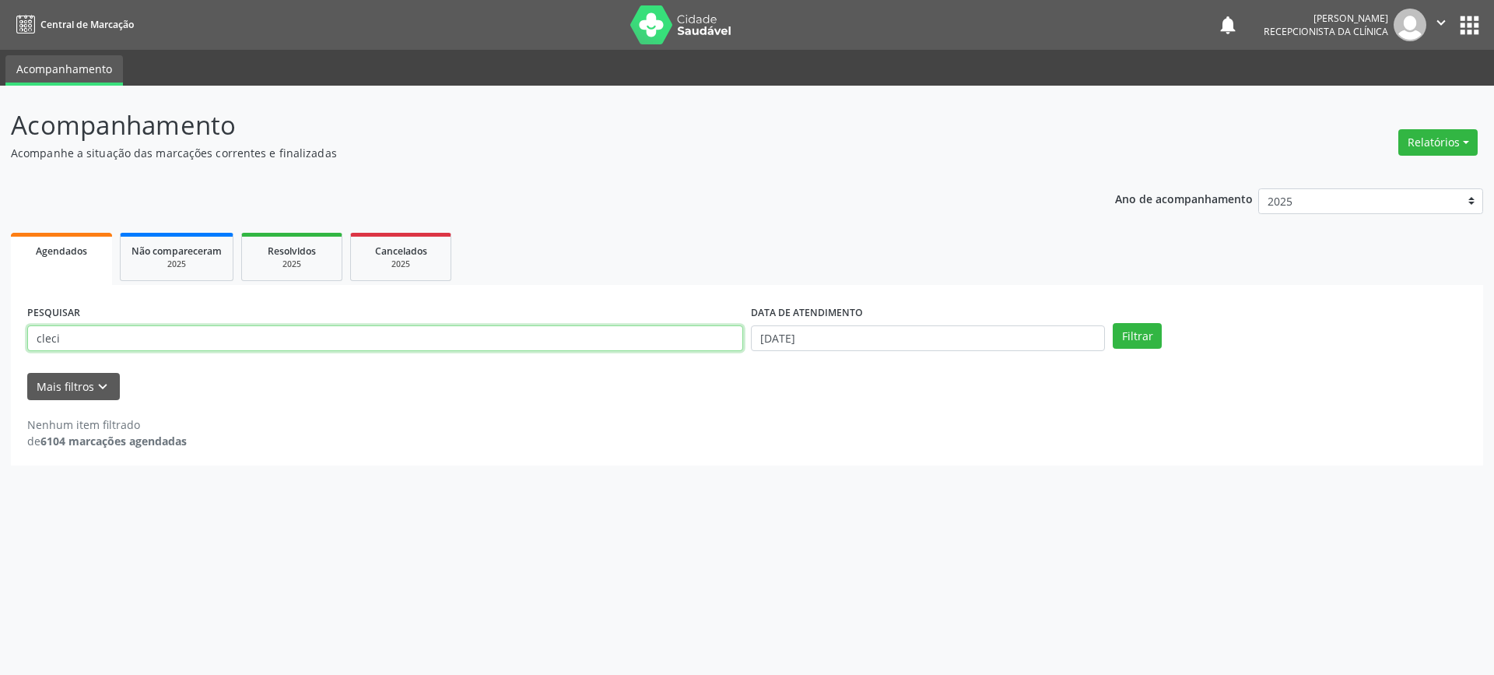
drag, startPoint x: 278, startPoint y: 338, endPoint x: 10, endPoint y: 343, distance: 267.7
click at [19, 343] on div "PESQUISAR cleci DATA DE ATENDIMENTO [DATE] Filtrar UNIDADE DE REFERÊNCIA Seleci…" at bounding box center [747, 375] width 1472 height 181
type input "neusa"
click at [1113, 323] on button "Filtrar" at bounding box center [1137, 336] width 49 height 26
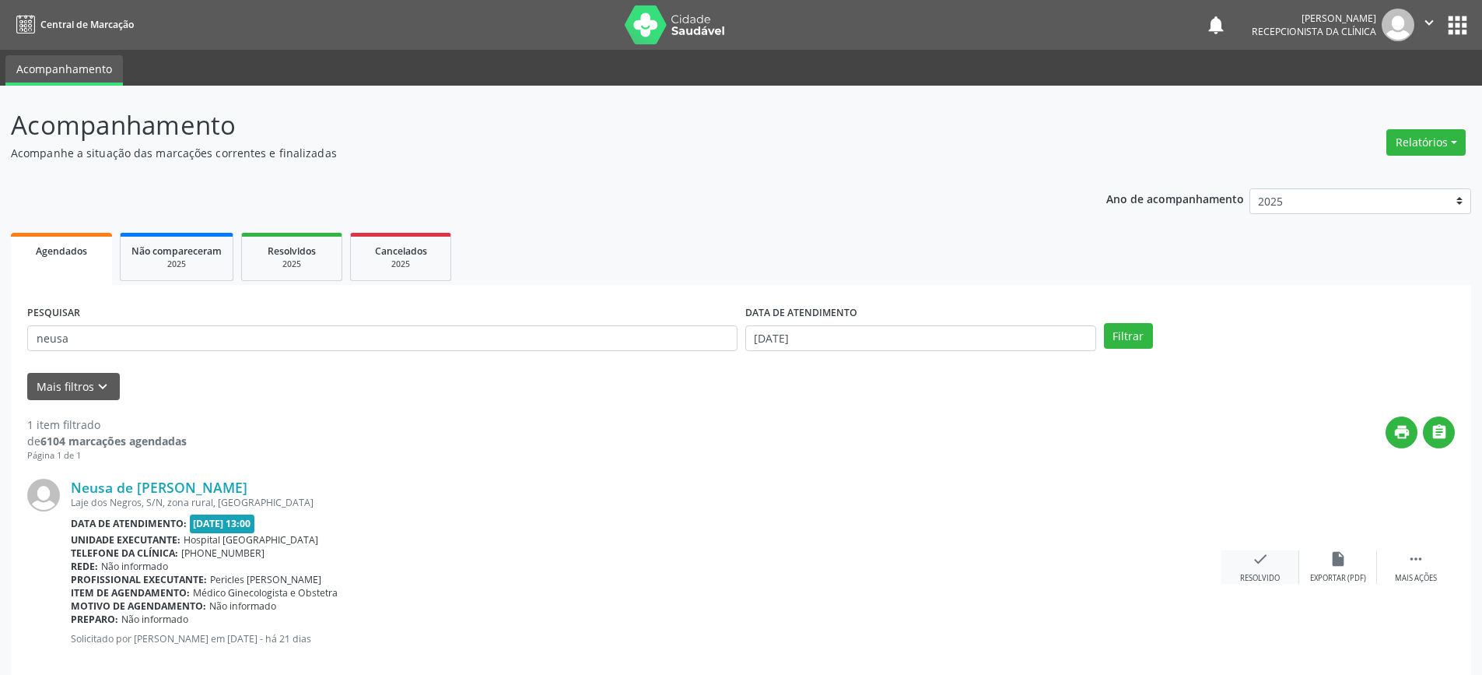
click at [1259, 564] on icon "check" at bounding box center [1260, 558] width 17 height 17
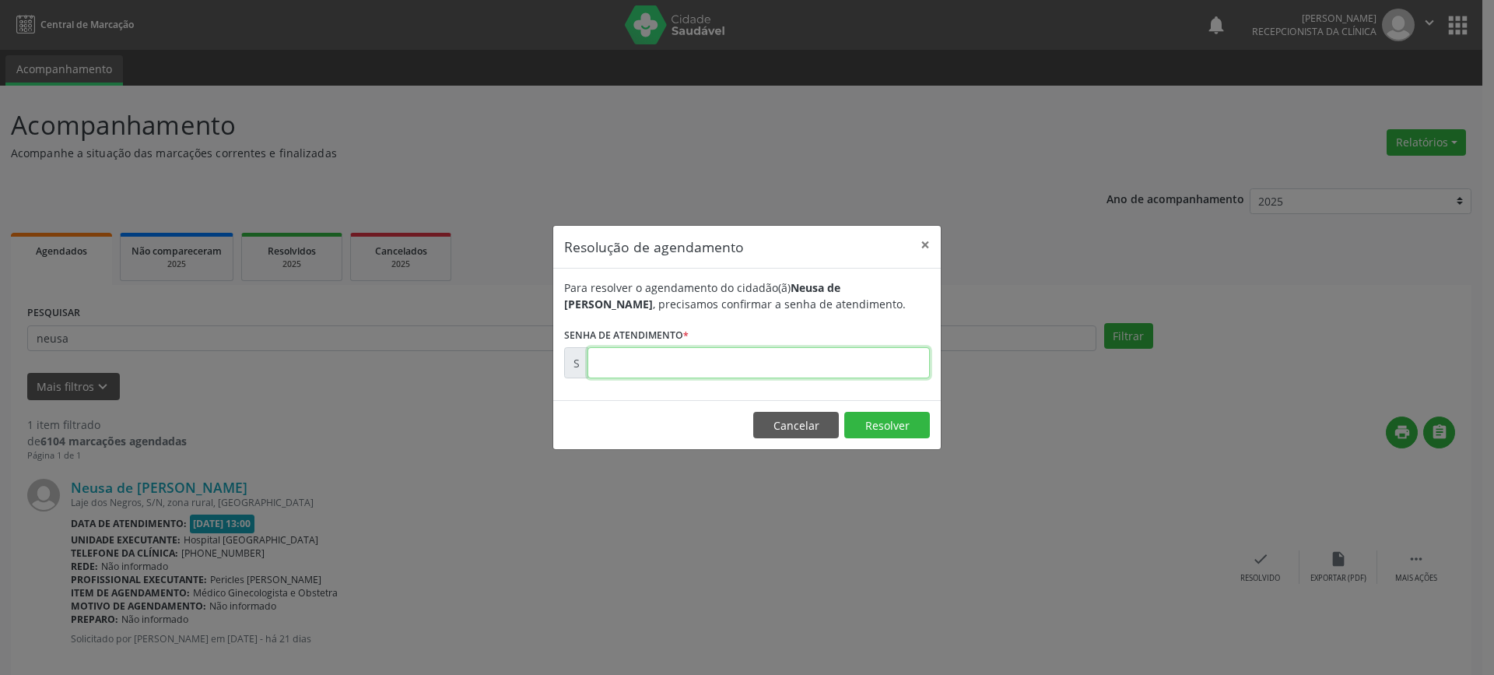
click at [908, 350] on input "text" at bounding box center [758, 362] width 342 height 31
type input "00178025"
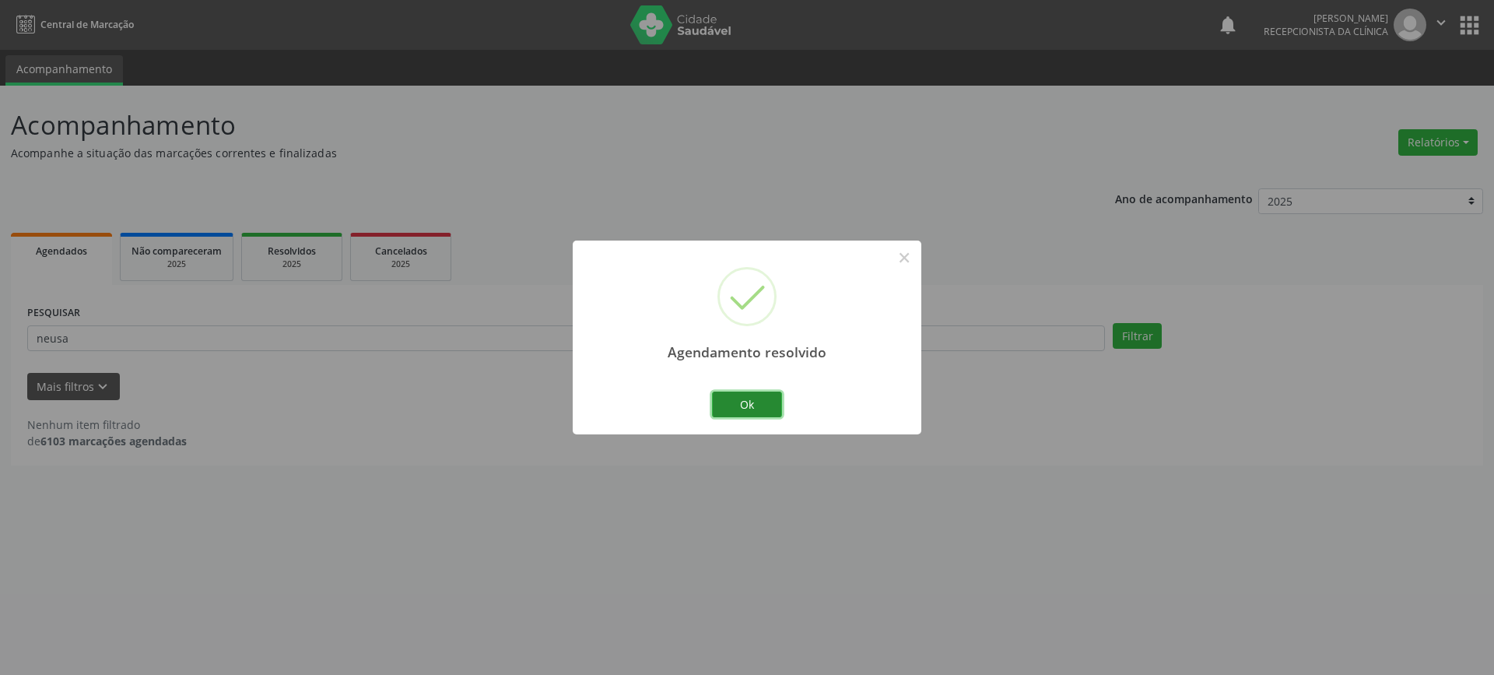
click at [754, 405] on button "Ok" at bounding box center [747, 404] width 70 height 26
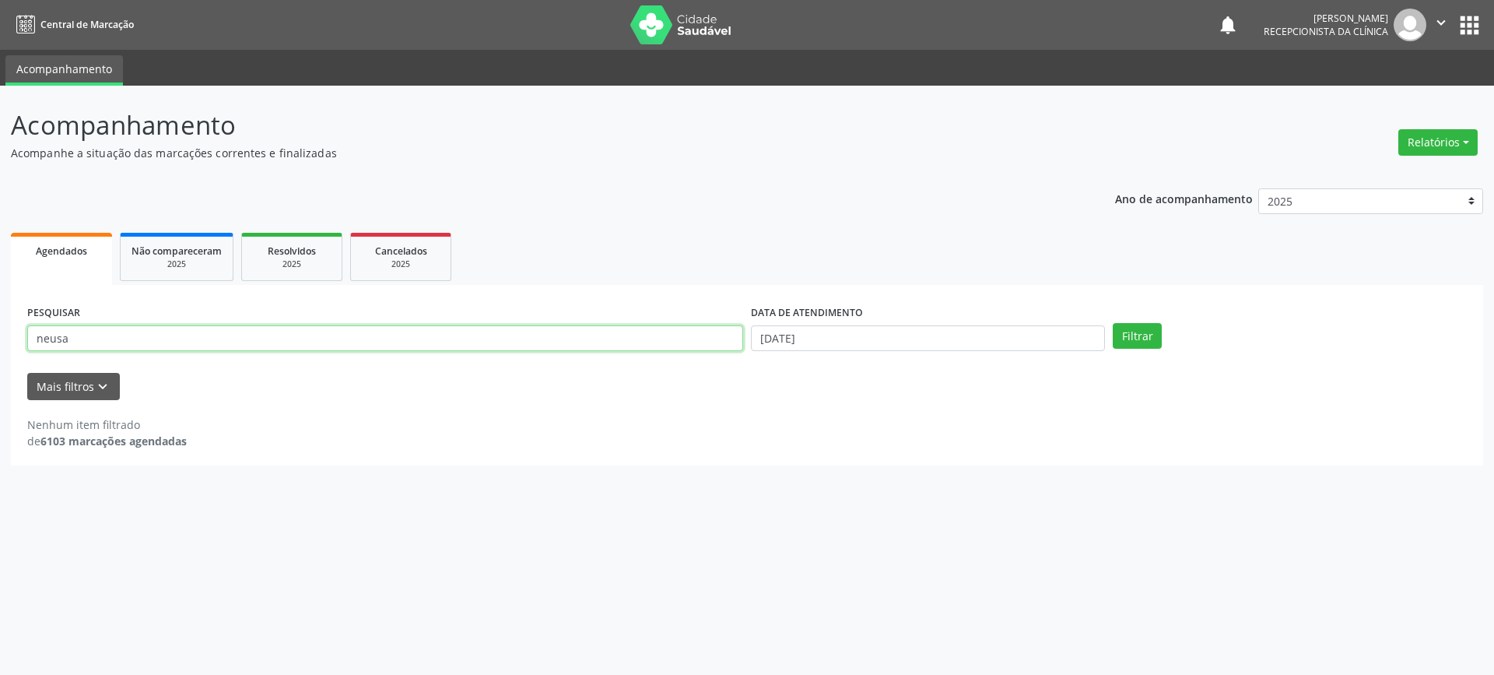
drag, startPoint x: 135, startPoint y: 344, endPoint x: 7, endPoint y: 343, distance: 127.6
click at [7, 343] on div "Acompanhamento Acompanhe a situação das marcações correntes e finalizadas Relat…" at bounding box center [747, 380] width 1494 height 589
type input "ede"
click at [1113, 323] on button "Filtrar" at bounding box center [1137, 336] width 49 height 26
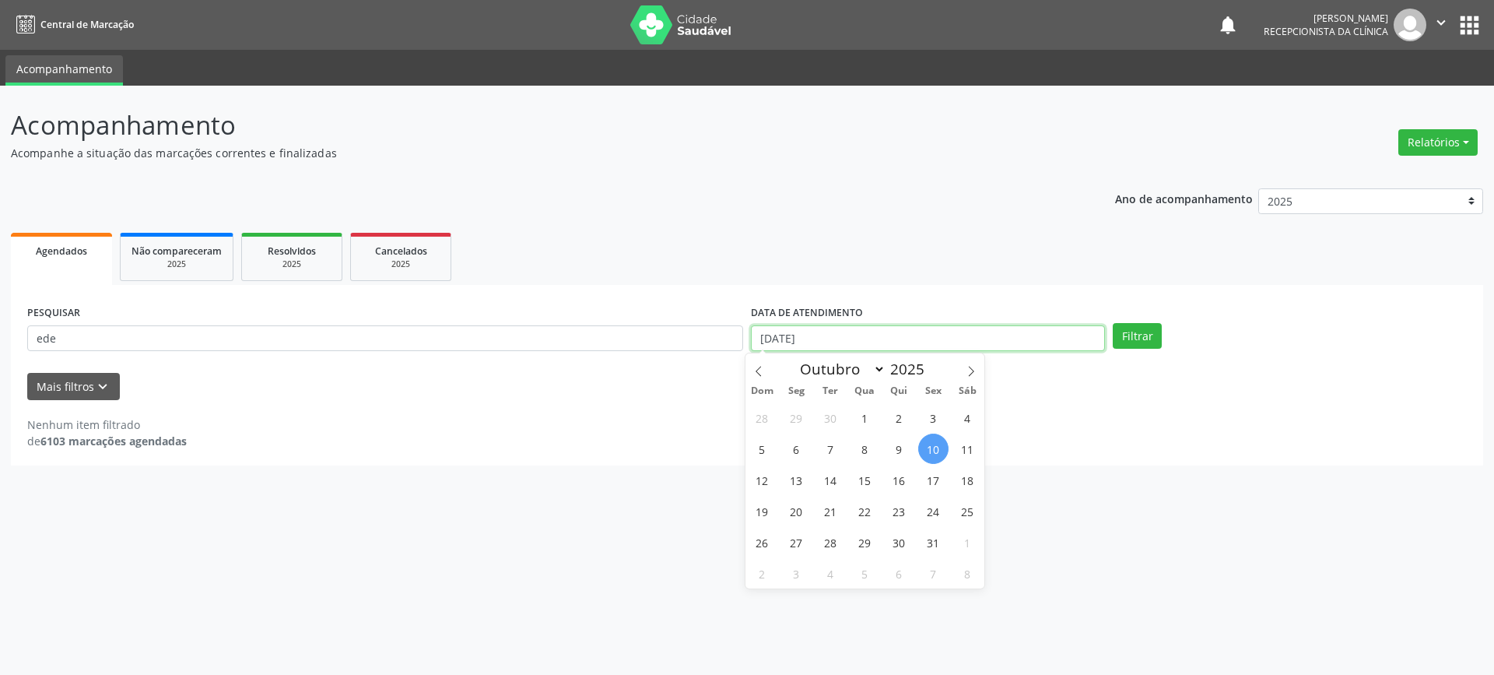
click at [929, 334] on input "[DATE]" at bounding box center [928, 338] width 354 height 26
click at [928, 427] on span "3" at bounding box center [933, 417] width 30 height 30
type input "[DATE]"
click at [928, 427] on span "3" at bounding box center [933, 417] width 30 height 30
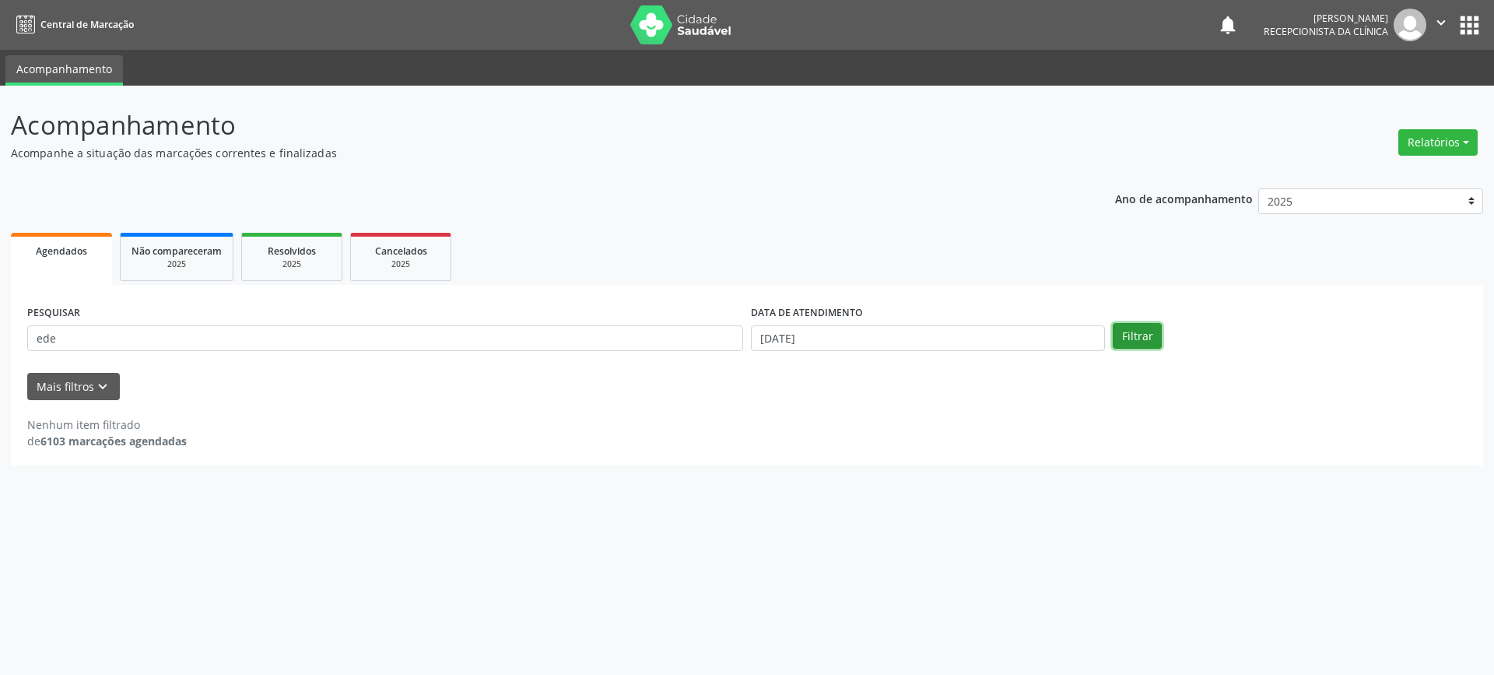
click at [1130, 349] on div "PESQUISAR ede DATA DE ATENDIMENTO [DATE] Filtrar" at bounding box center [746, 331] width 1447 height 61
click at [1135, 342] on button "Filtrar" at bounding box center [1137, 336] width 49 height 26
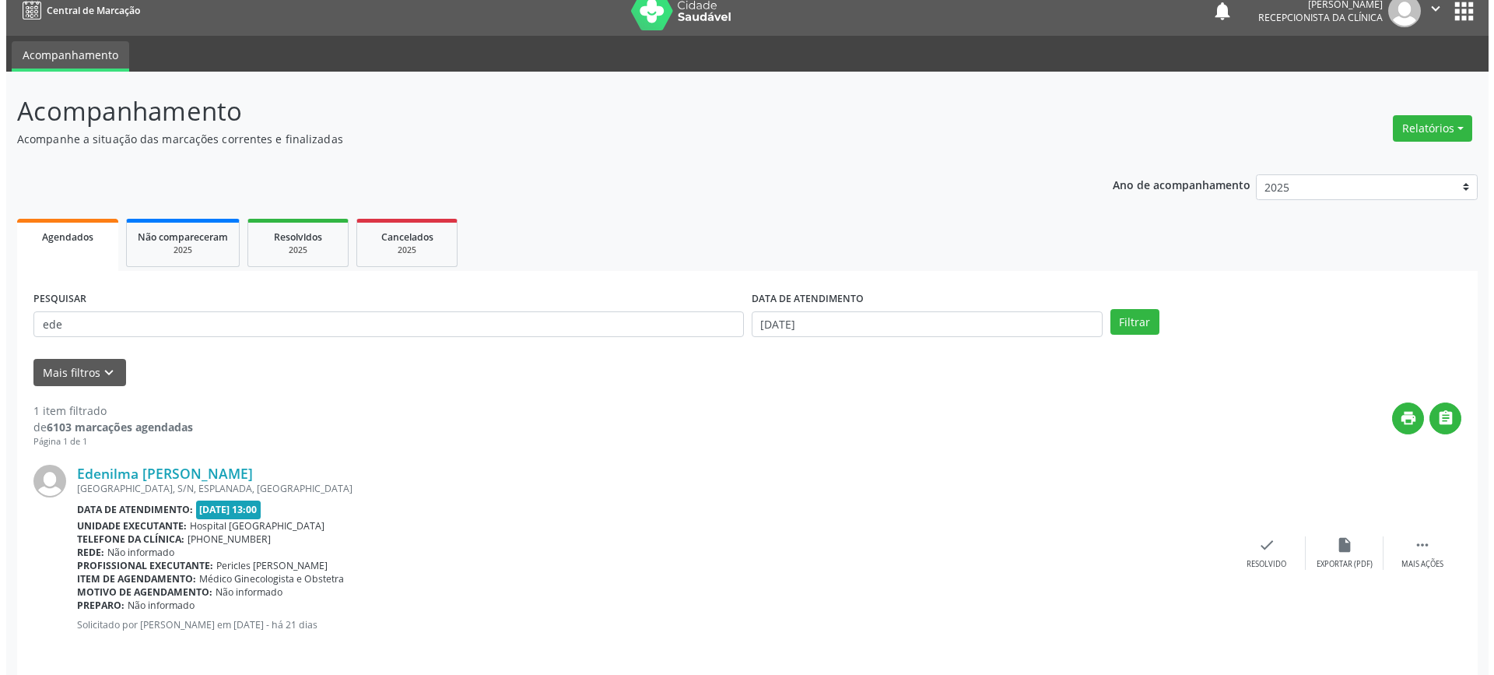
scroll to position [25, 0]
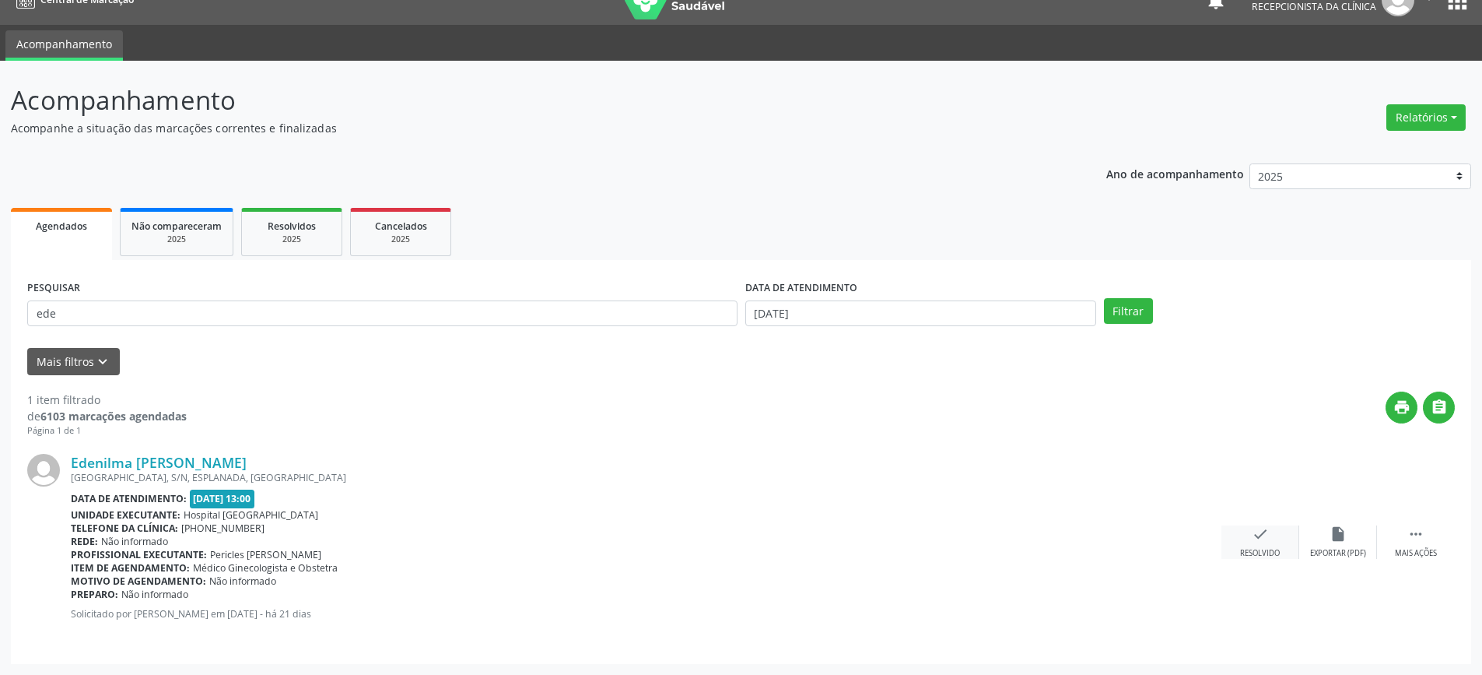
click at [1258, 548] on div "check Resolvido" at bounding box center [1261, 541] width 78 height 33
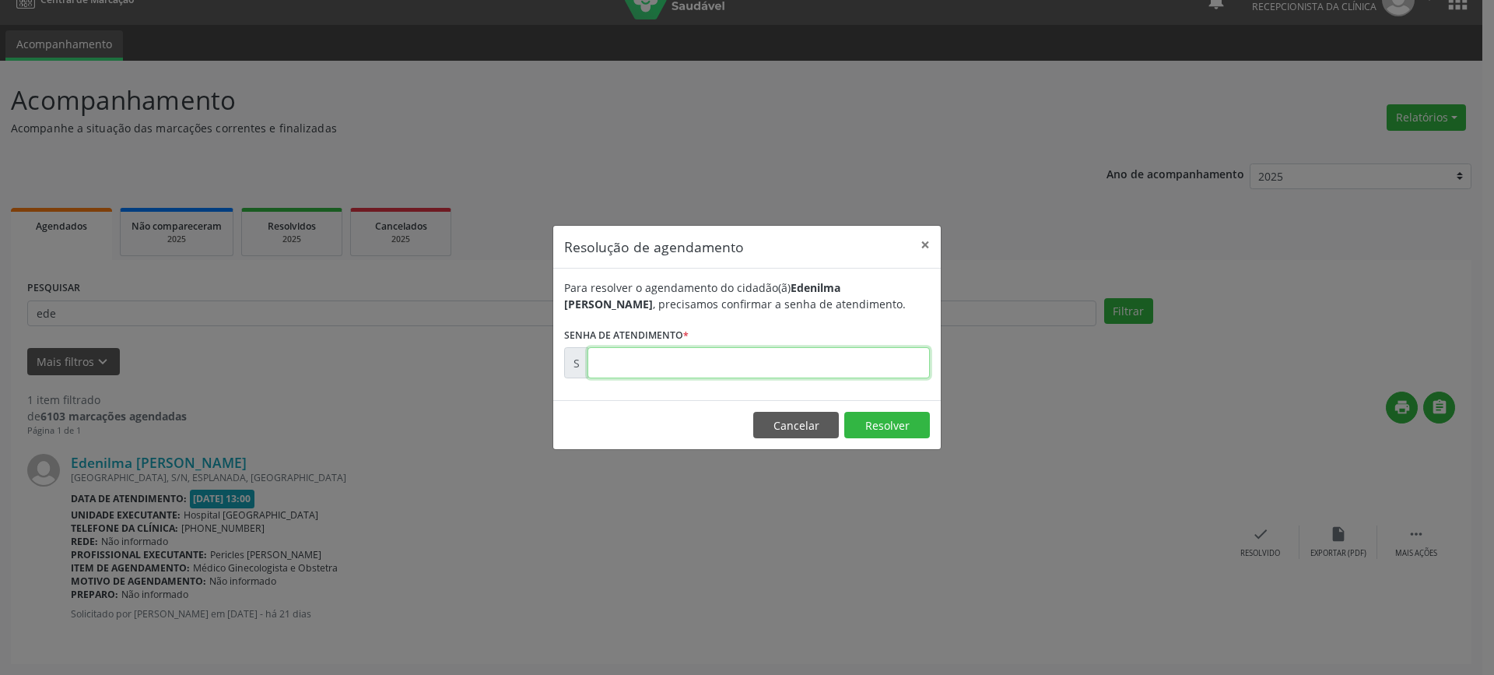
click at [910, 369] on input "text" at bounding box center [758, 362] width 342 height 31
type input "00178022"
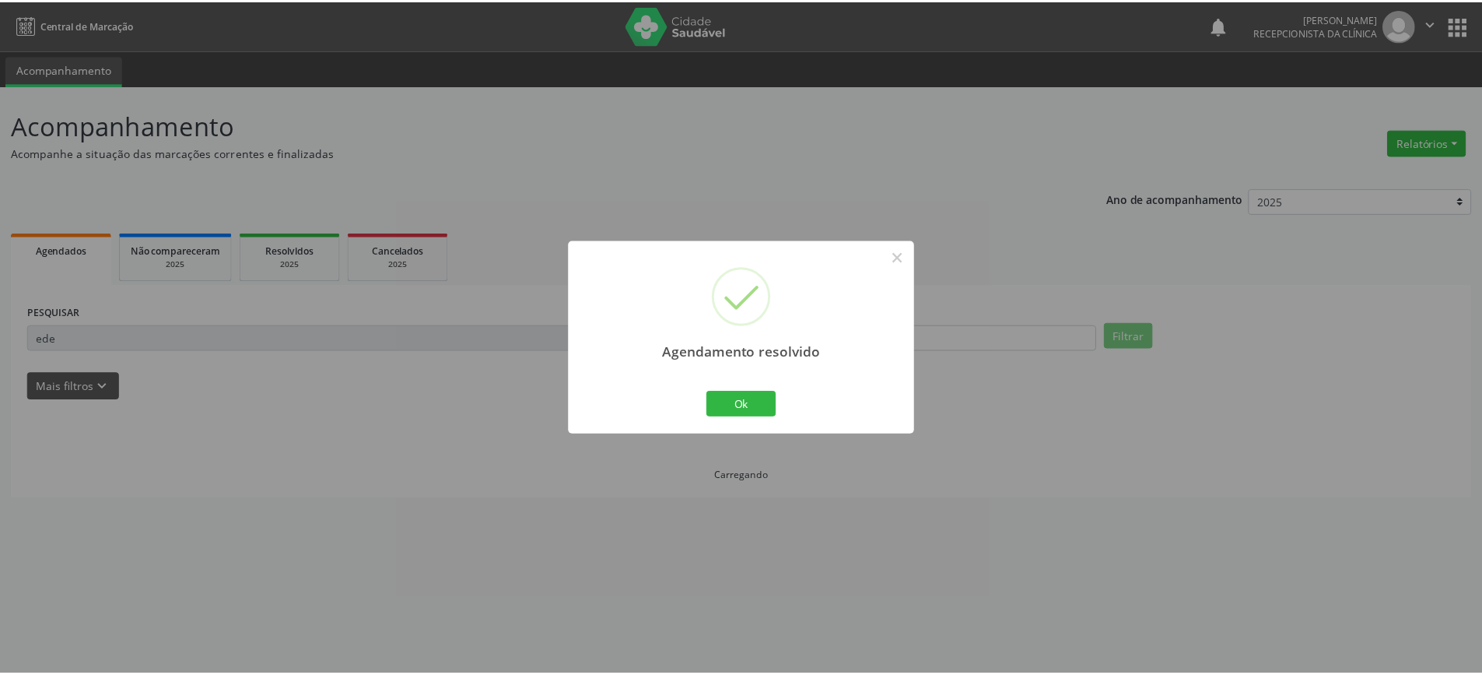
scroll to position [0, 0]
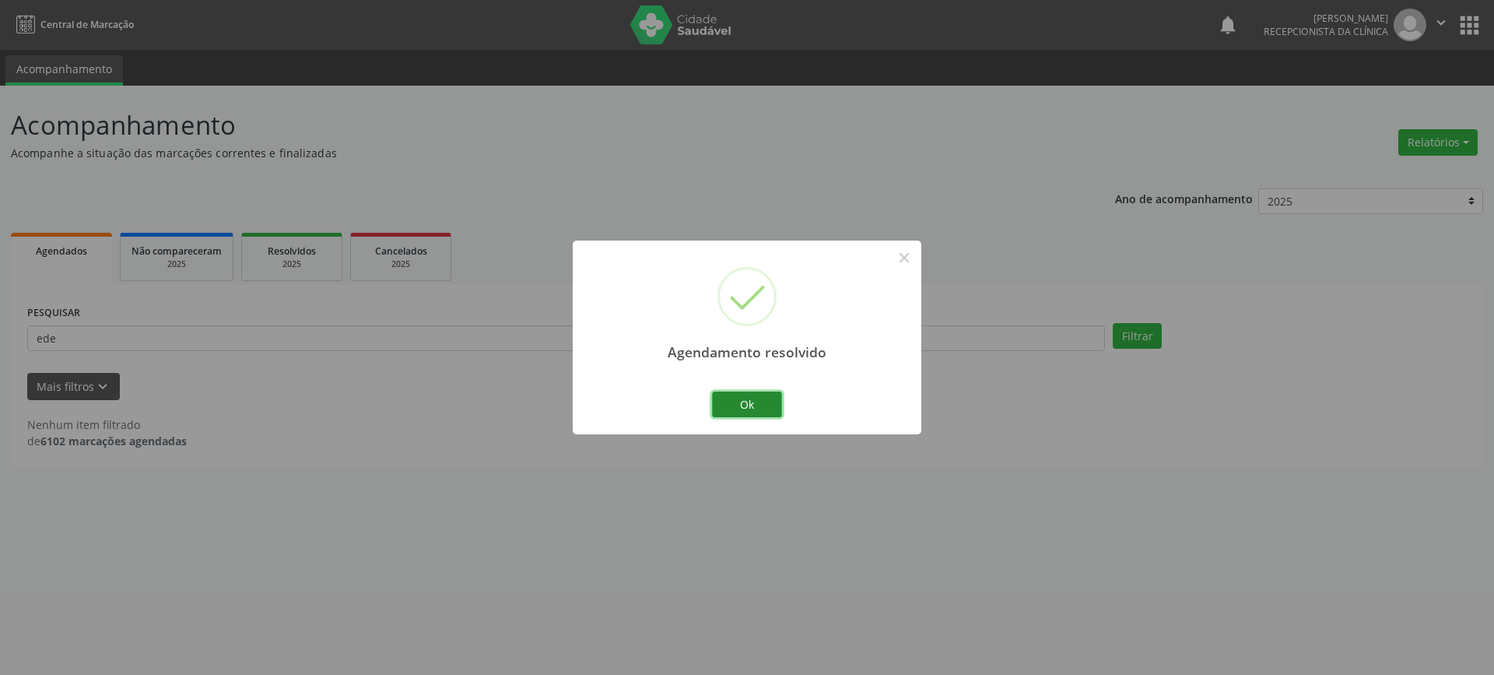
click at [771, 398] on button "Ok" at bounding box center [747, 404] width 70 height 26
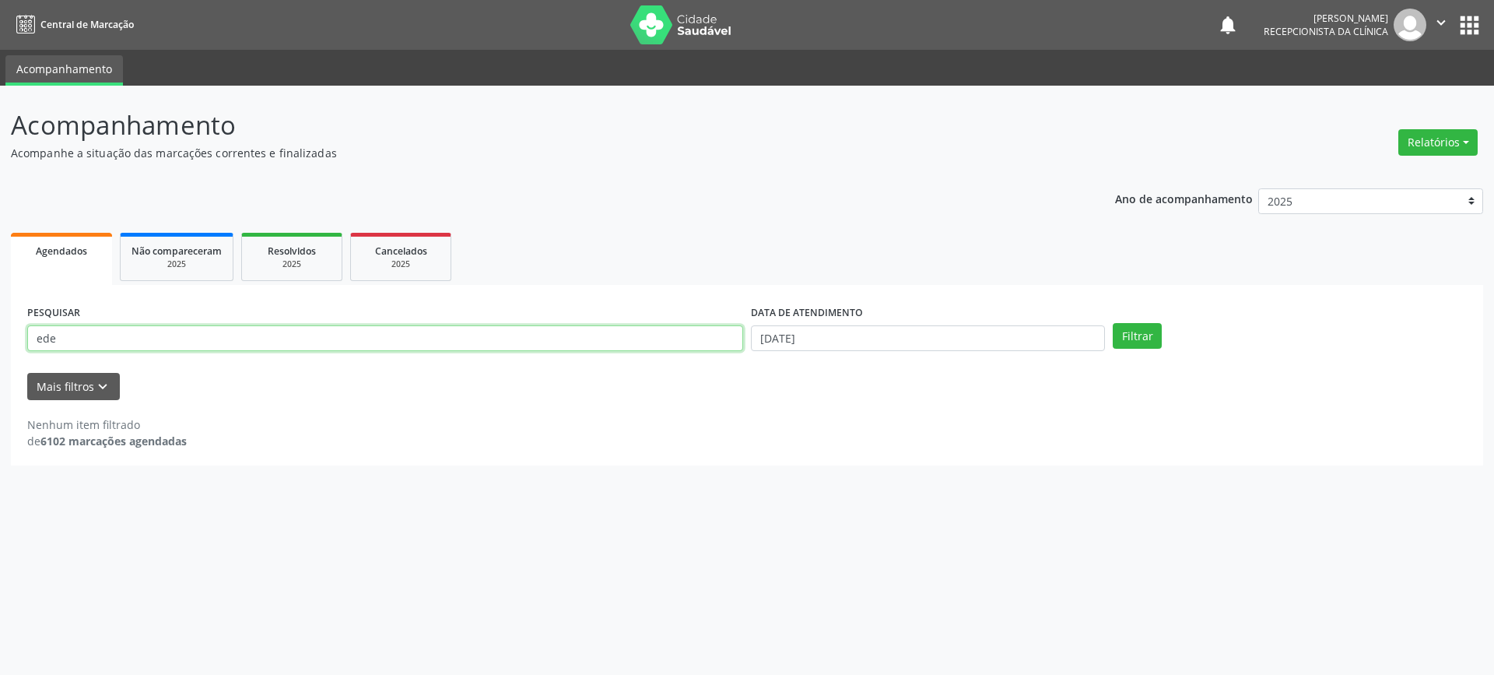
drag, startPoint x: 499, startPoint y: 343, endPoint x: 0, endPoint y: 346, distance: 498.8
click at [0, 346] on div "Acompanhamento Acompanhe a situação das marcações correntes e finalizadas Relat…" at bounding box center [747, 380] width 1494 height 589
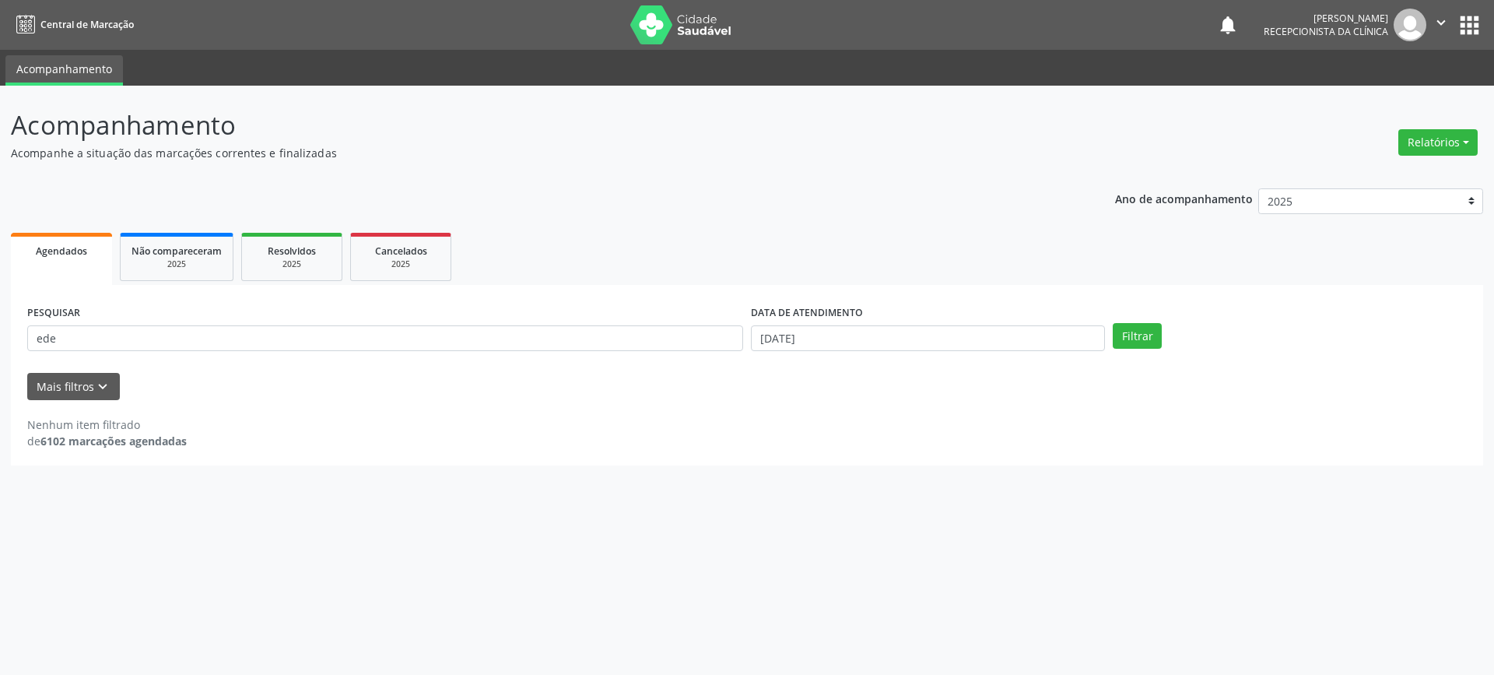
click at [0, 346] on div "Acompanhamento Acompanhe a situação das marcações correntes e finalizadas Relat…" at bounding box center [747, 380] width 1494 height 589
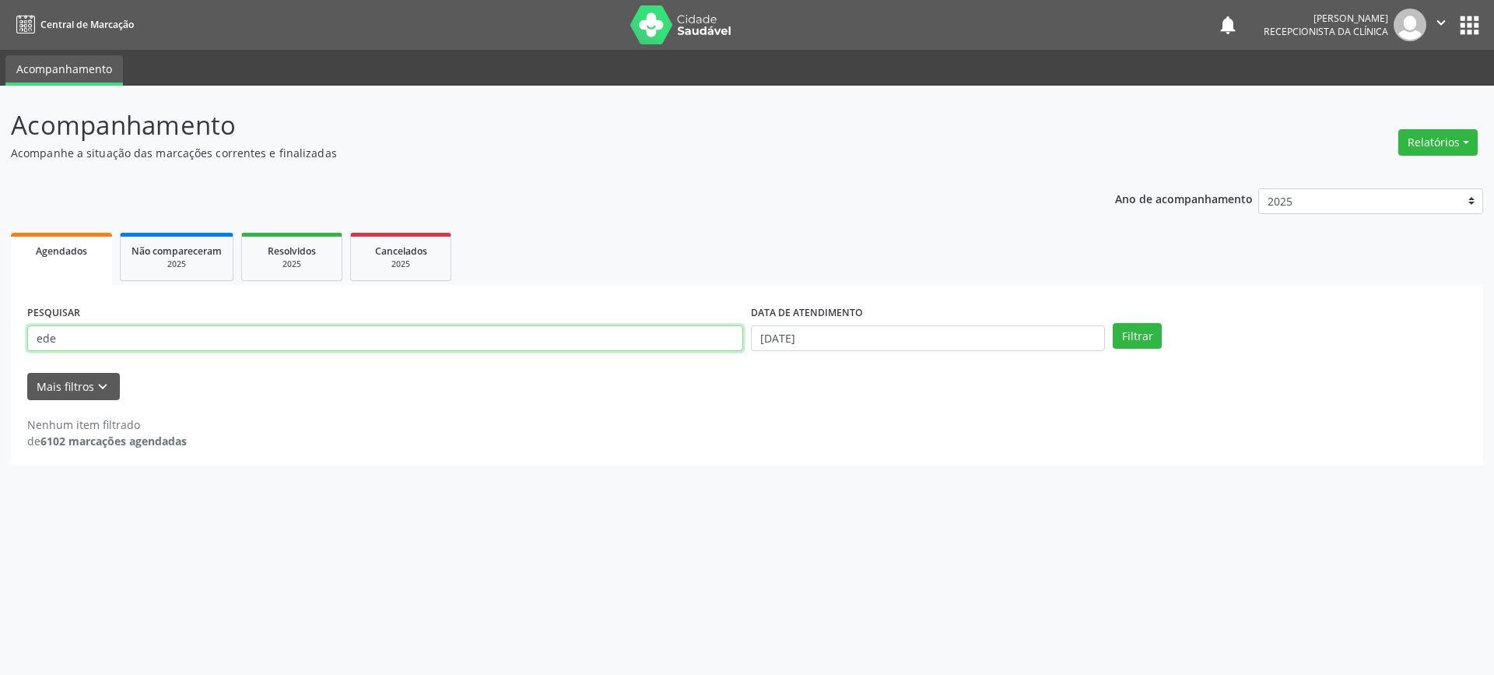
click at [102, 342] on input "ede" at bounding box center [385, 338] width 716 height 26
type input "edne"
click at [1113, 323] on button "Filtrar" at bounding box center [1137, 336] width 49 height 26
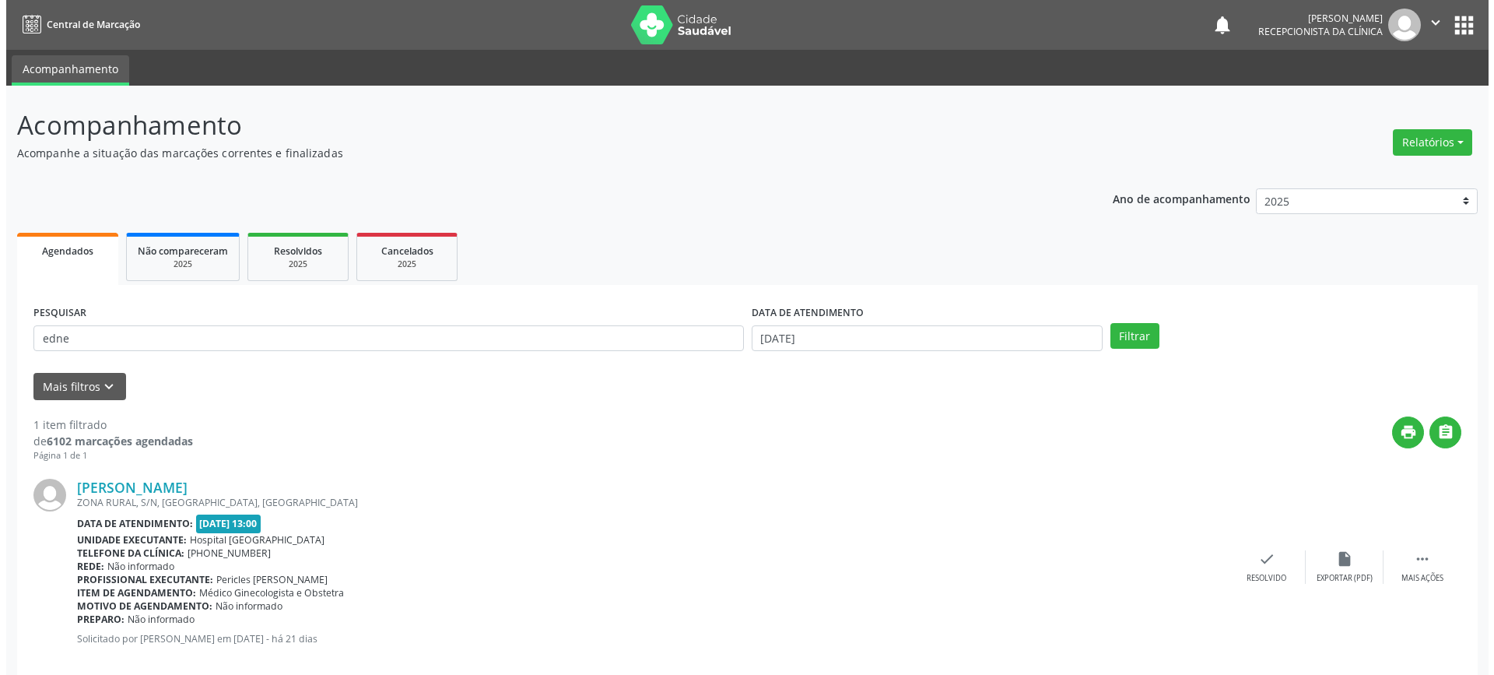
scroll to position [25, 0]
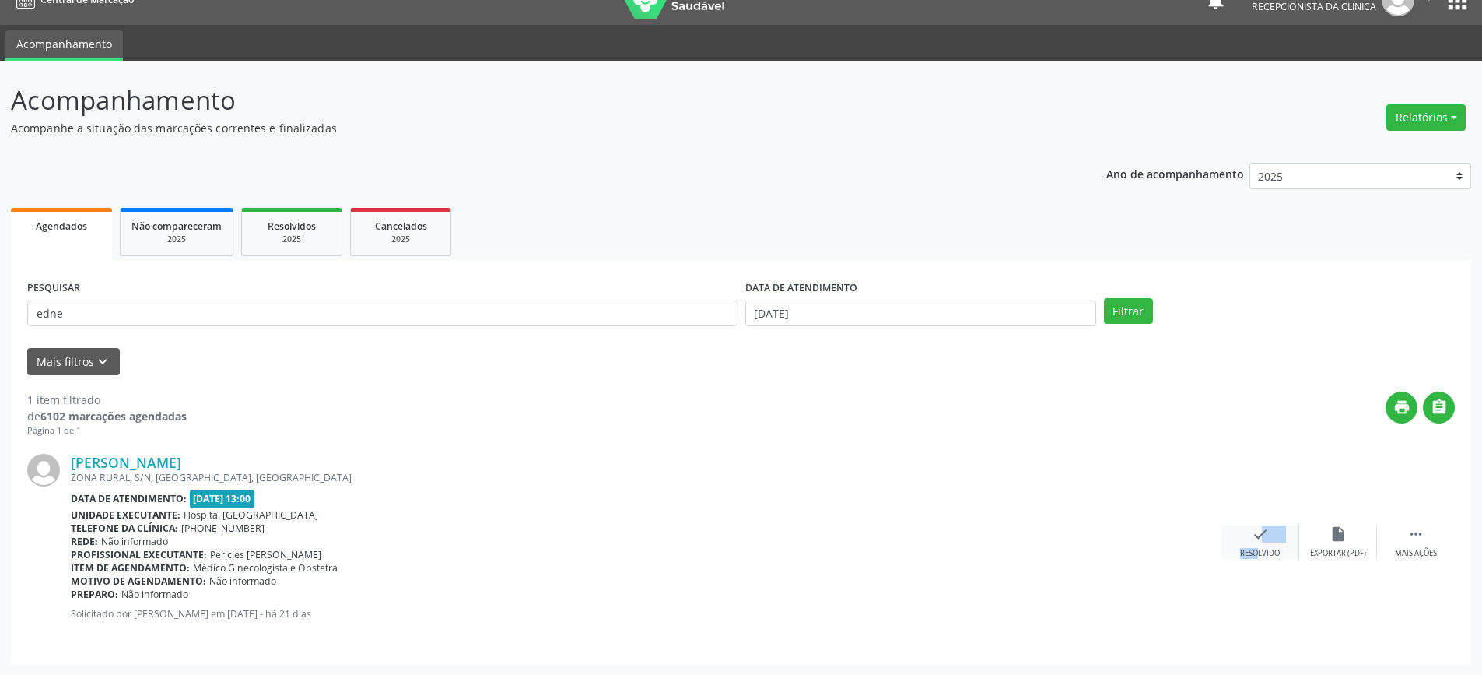
click at [1244, 540] on div "check Resolvido" at bounding box center [1261, 541] width 78 height 33
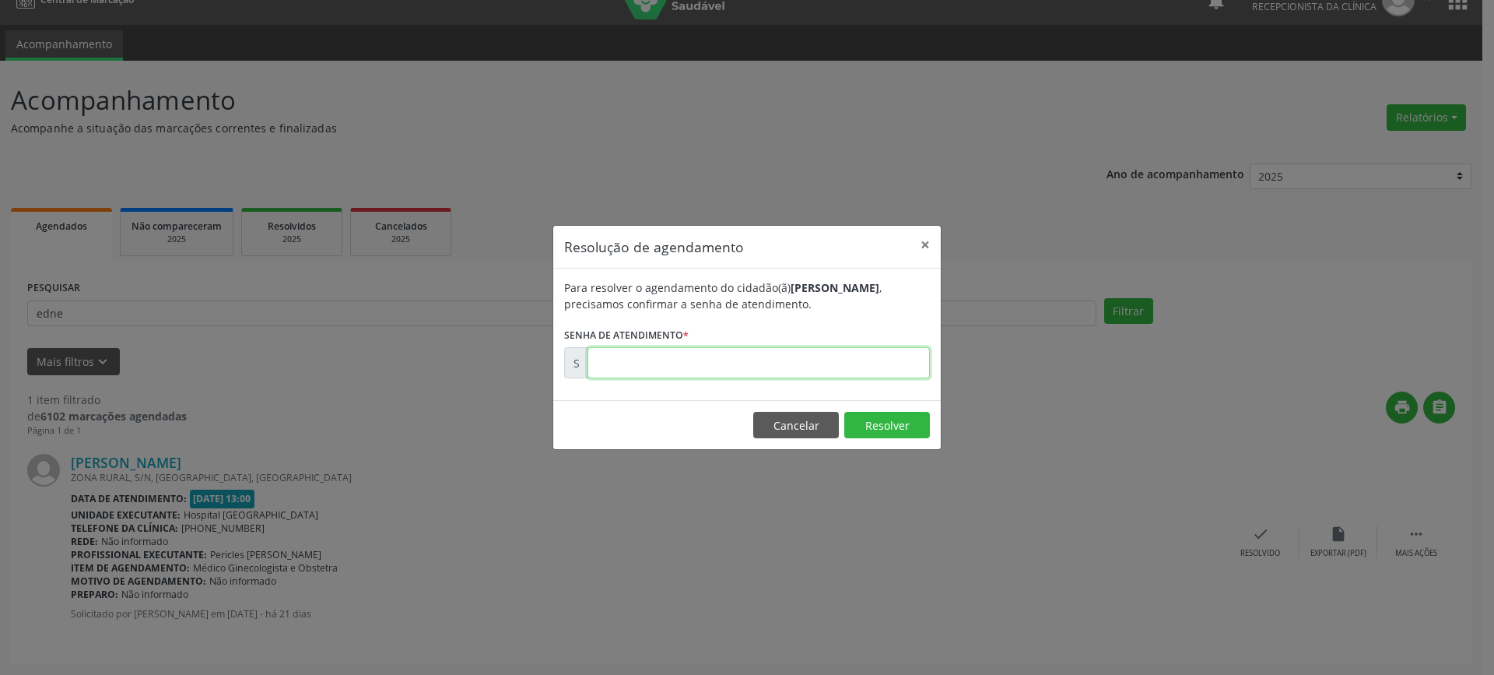
click at [886, 366] on input "text" at bounding box center [758, 362] width 342 height 31
type input "00178021"
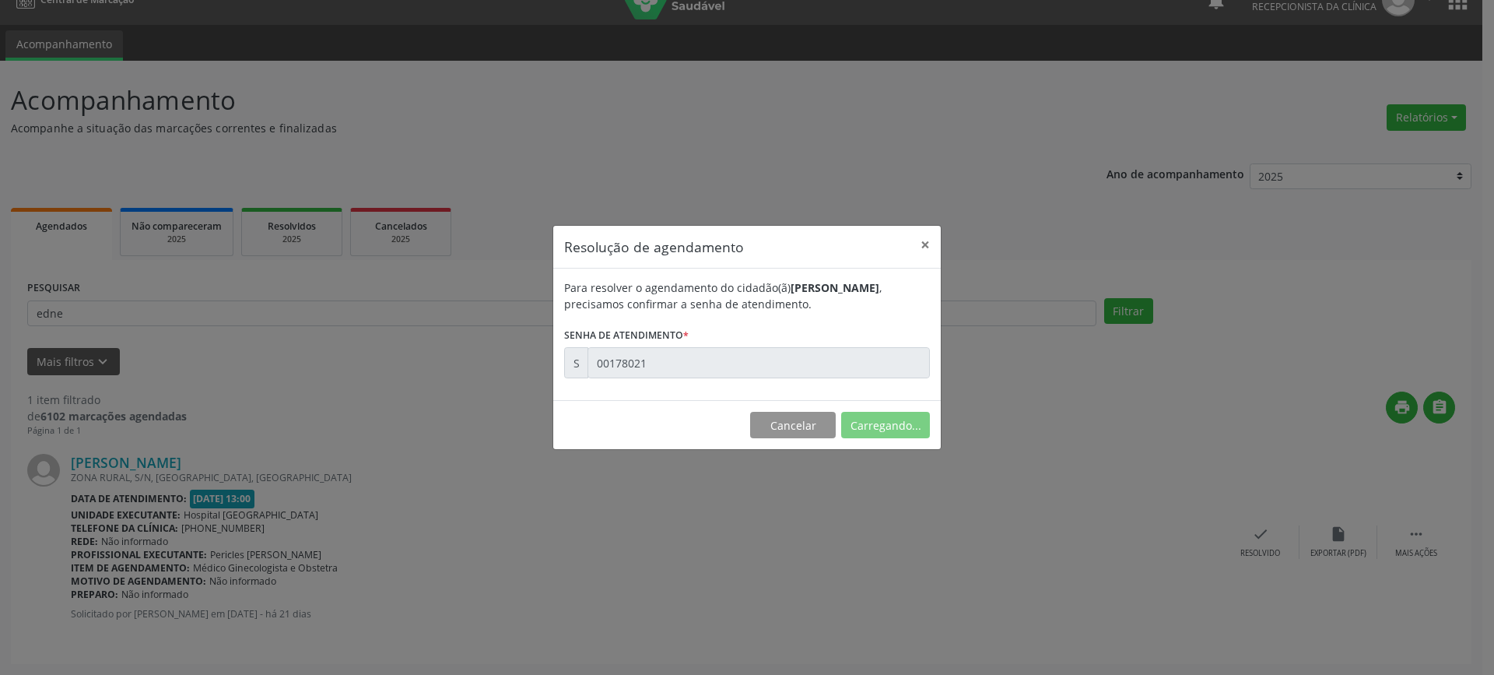
scroll to position [0, 0]
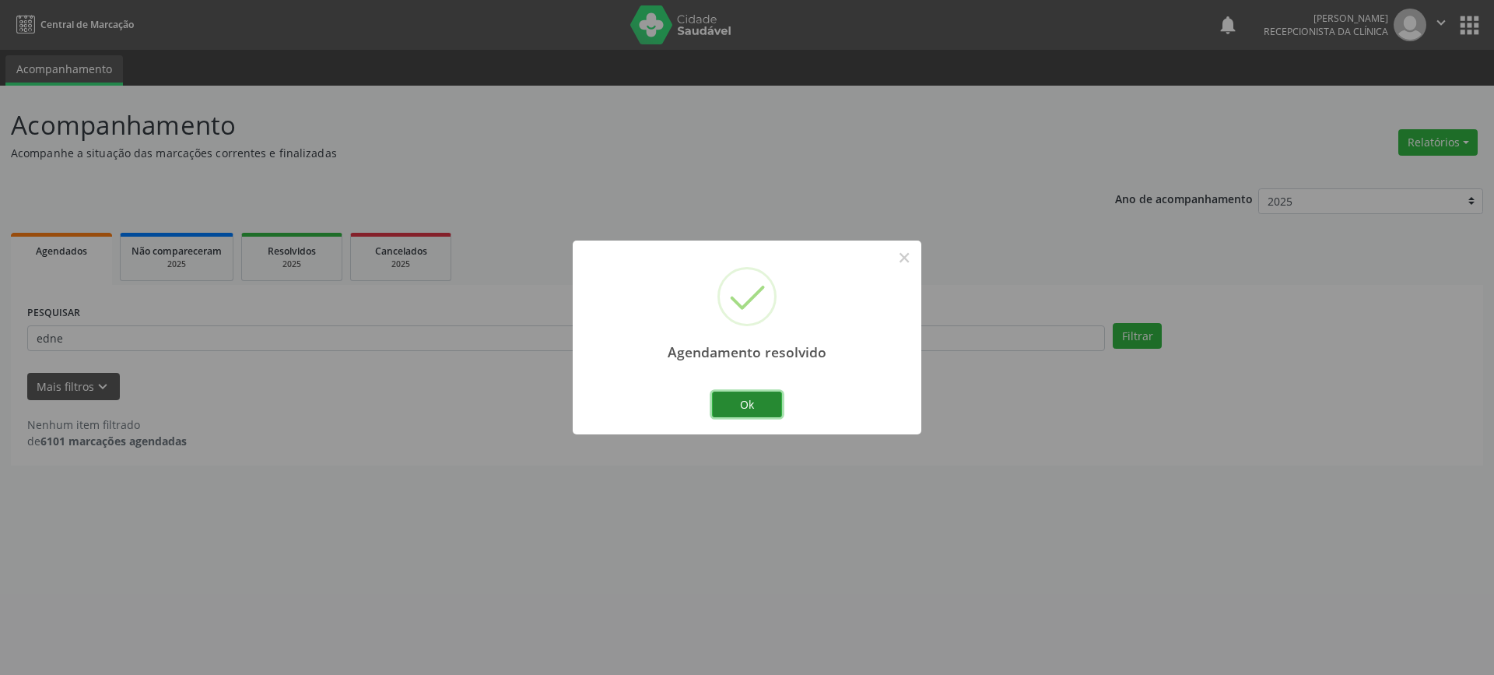
click at [766, 408] on button "Ok" at bounding box center [747, 404] width 70 height 26
